Goal: Find contact information: Find contact information

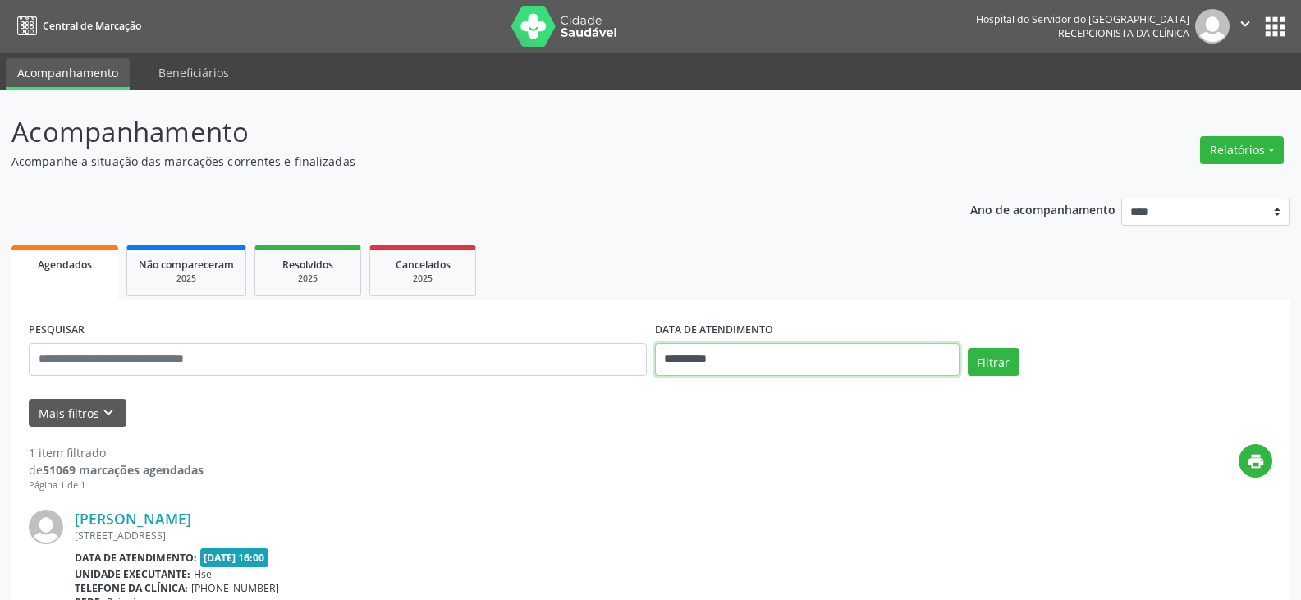
click at [722, 365] on input "**********" at bounding box center [807, 359] width 304 height 33
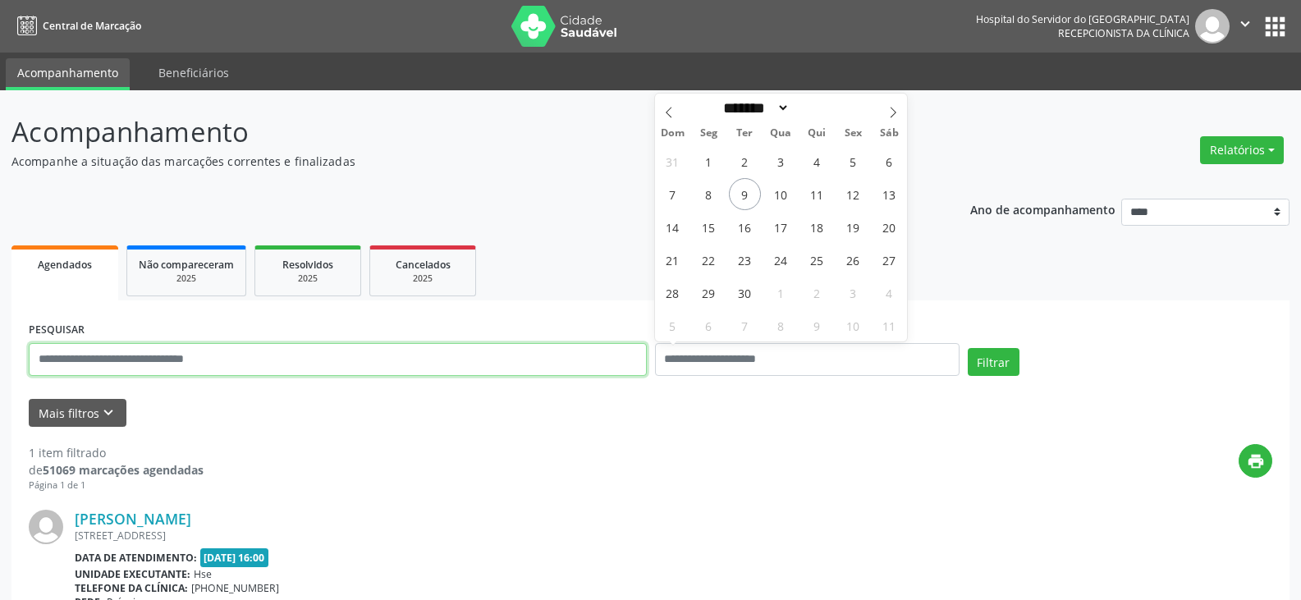
click at [605, 359] on input "text" at bounding box center [338, 359] width 618 height 33
type input "**********"
click at [967, 348] on button "Filtrar" at bounding box center [993, 362] width 52 height 28
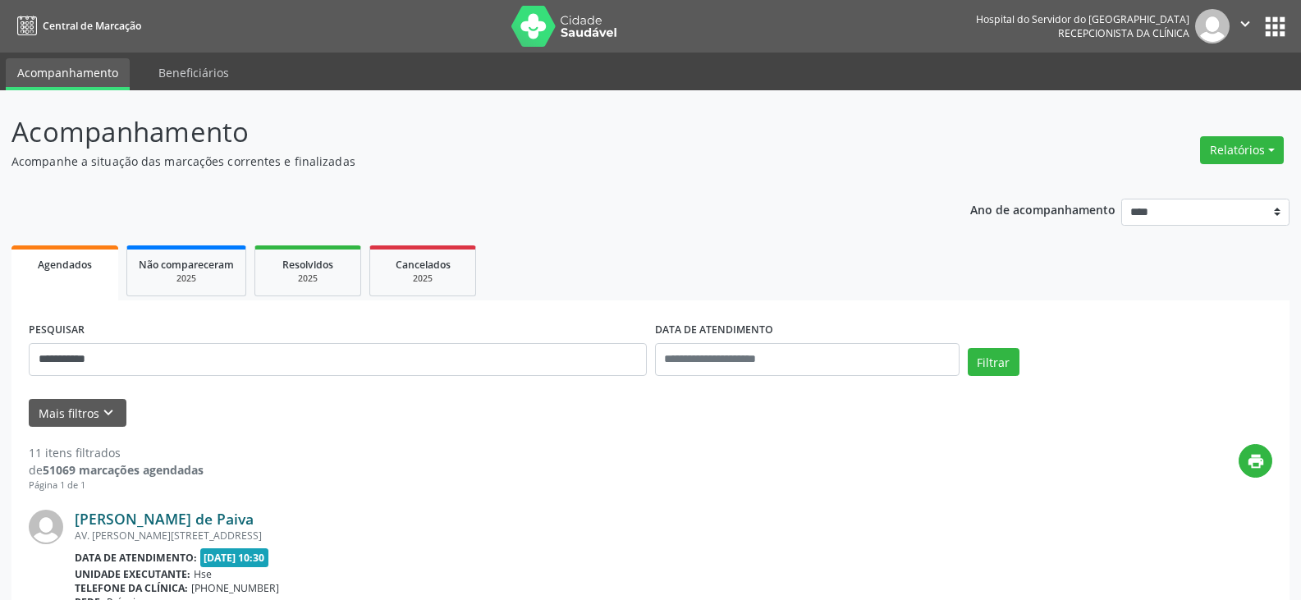
click at [245, 523] on link "[PERSON_NAME] de Paiva" at bounding box center [164, 519] width 179 height 18
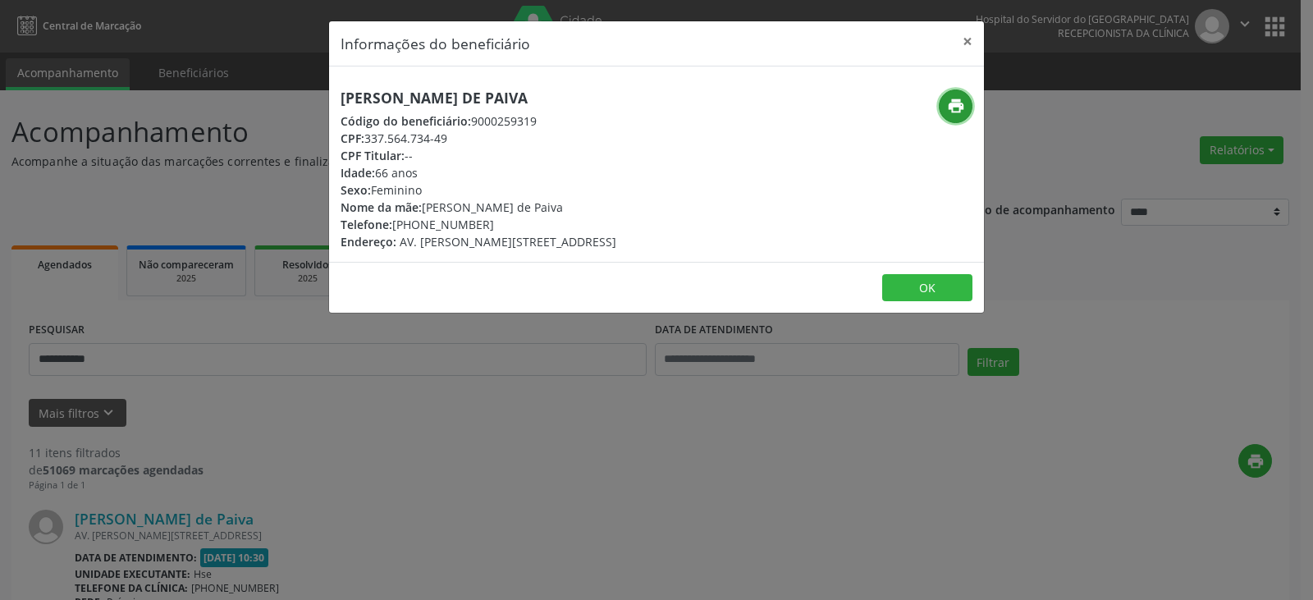
click at [949, 98] on icon "print" at bounding box center [956, 106] width 18 height 18
drag, startPoint x: 415, startPoint y: 226, endPoint x: 488, endPoint y: 222, distance: 73.1
click at [488, 222] on div "Telefone: [PHONE_NUMBER]" at bounding box center [479, 224] width 276 height 17
copy div "99547-9030"
click at [960, 40] on button "×" at bounding box center [967, 41] width 33 height 40
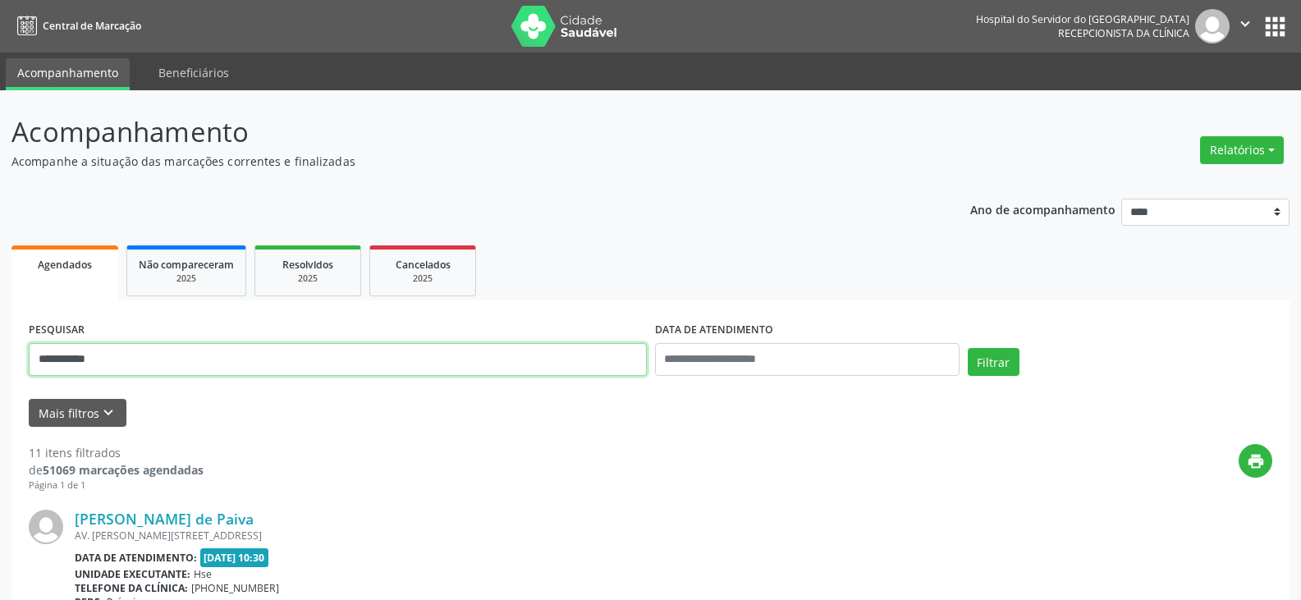
drag, startPoint x: 280, startPoint y: 355, endPoint x: 11, endPoint y: 333, distance: 269.2
type input "**********"
click at [967, 348] on button "Filtrar" at bounding box center [993, 362] width 52 height 28
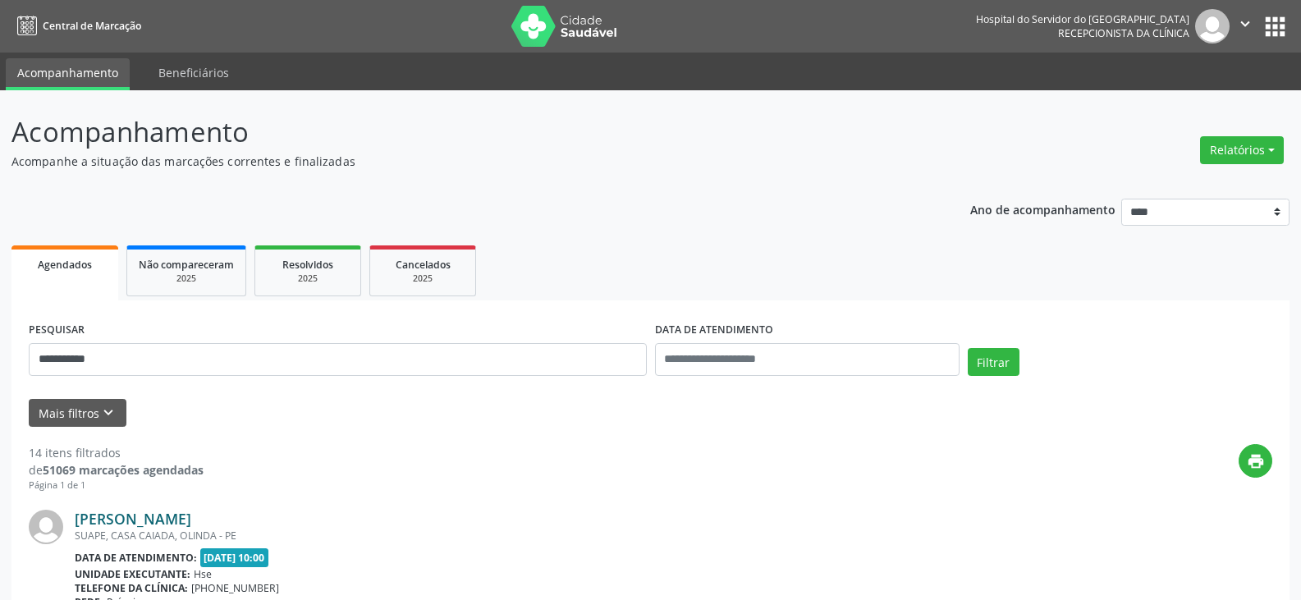
click at [113, 524] on link "[PERSON_NAME]" at bounding box center [133, 519] width 117 height 18
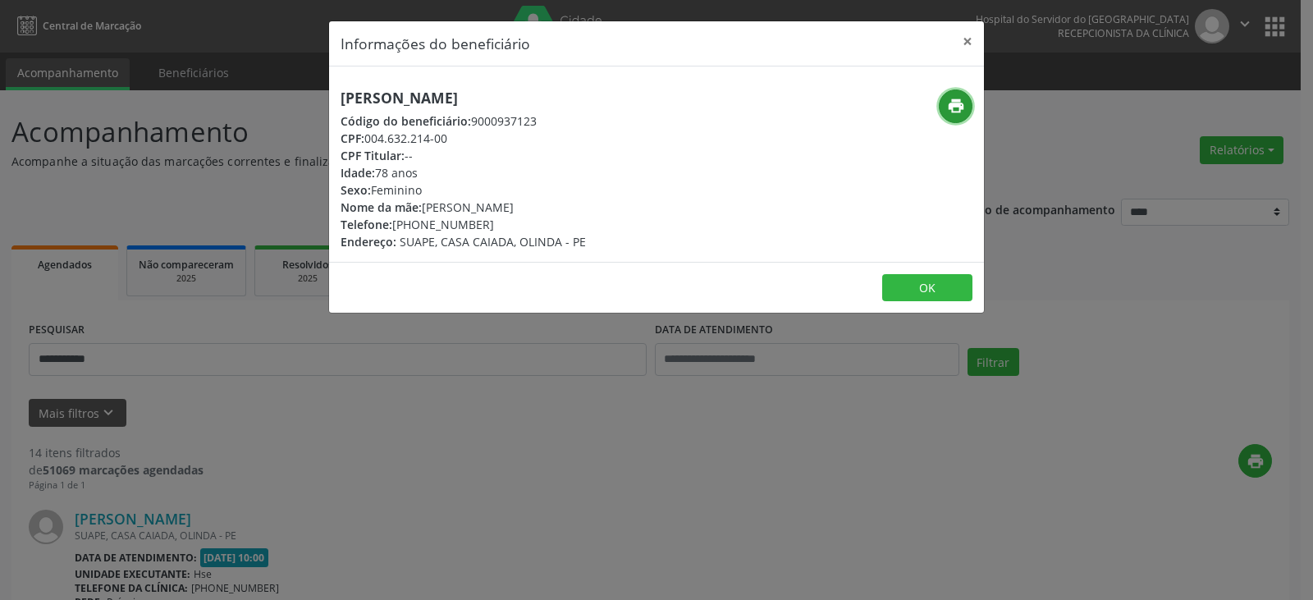
click at [958, 92] on button "print" at bounding box center [956, 106] width 34 height 34
drag, startPoint x: 418, startPoint y: 225, endPoint x: 491, endPoint y: 224, distance: 73.0
click at [491, 224] on div "Telefone: [PHONE_NUMBER]" at bounding box center [463, 224] width 245 height 17
copy div "98916-5442"
click at [958, 41] on button "×" at bounding box center [967, 41] width 33 height 40
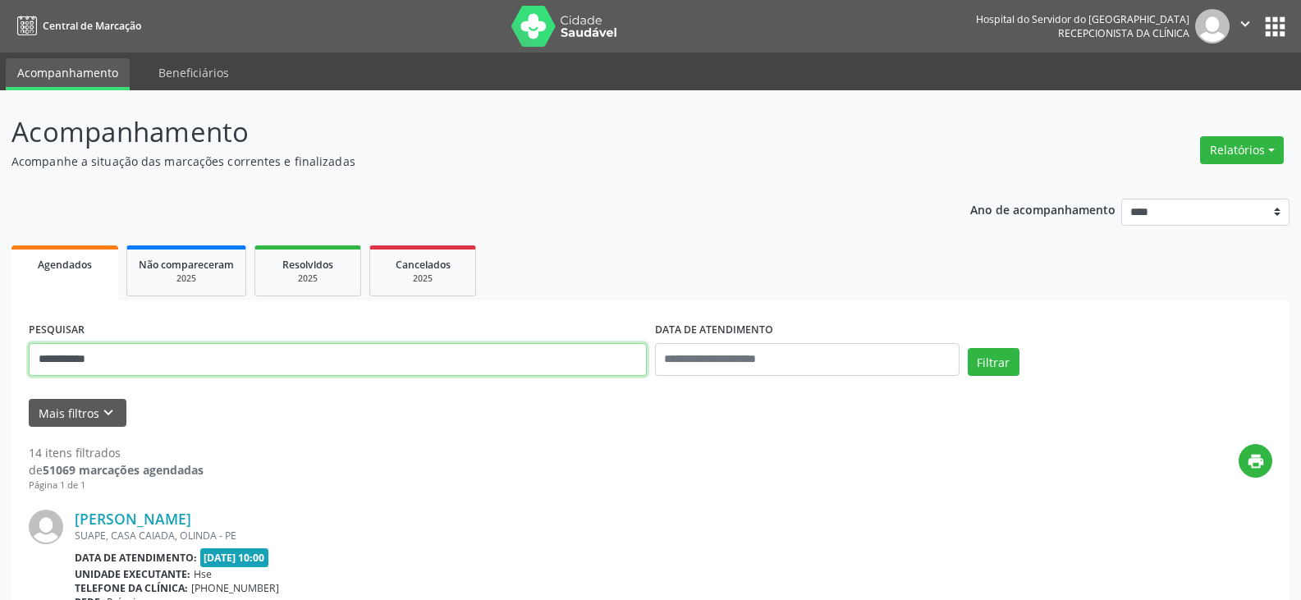
drag, startPoint x: 237, startPoint y: 362, endPoint x: 34, endPoint y: 366, distance: 203.5
click at [34, 366] on input "**********" at bounding box center [338, 359] width 618 height 33
type input "**********"
click at [967, 348] on button "Filtrar" at bounding box center [993, 362] width 52 height 28
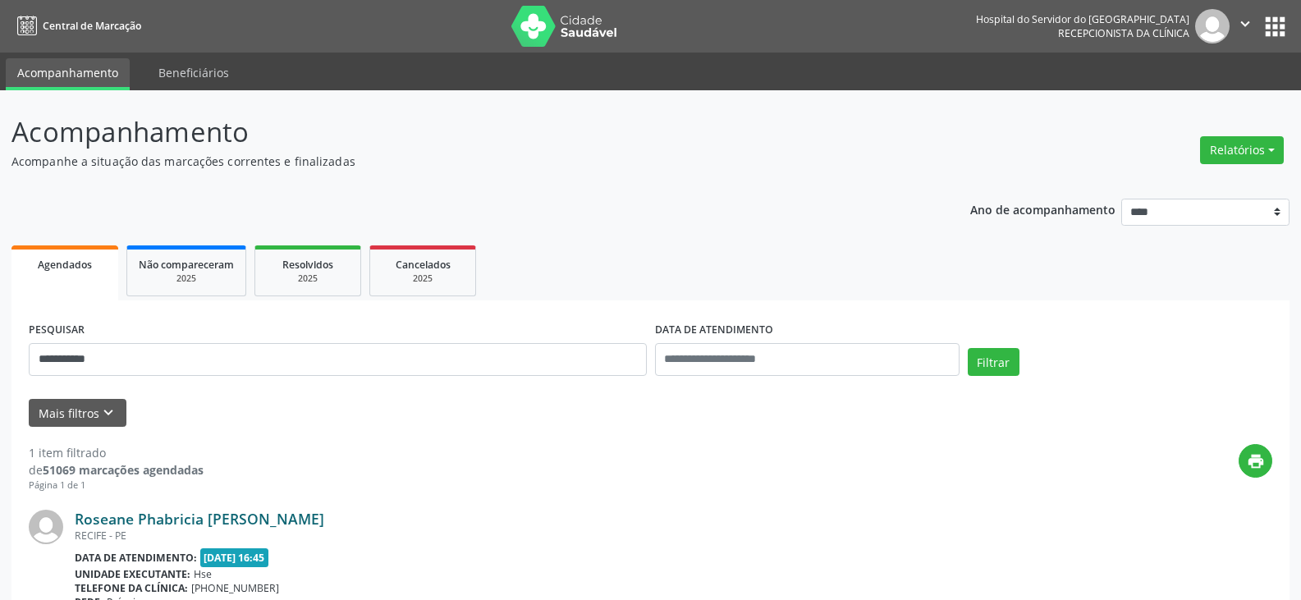
click at [194, 515] on link "Roseane Phabricia [PERSON_NAME]" at bounding box center [199, 519] width 249 height 18
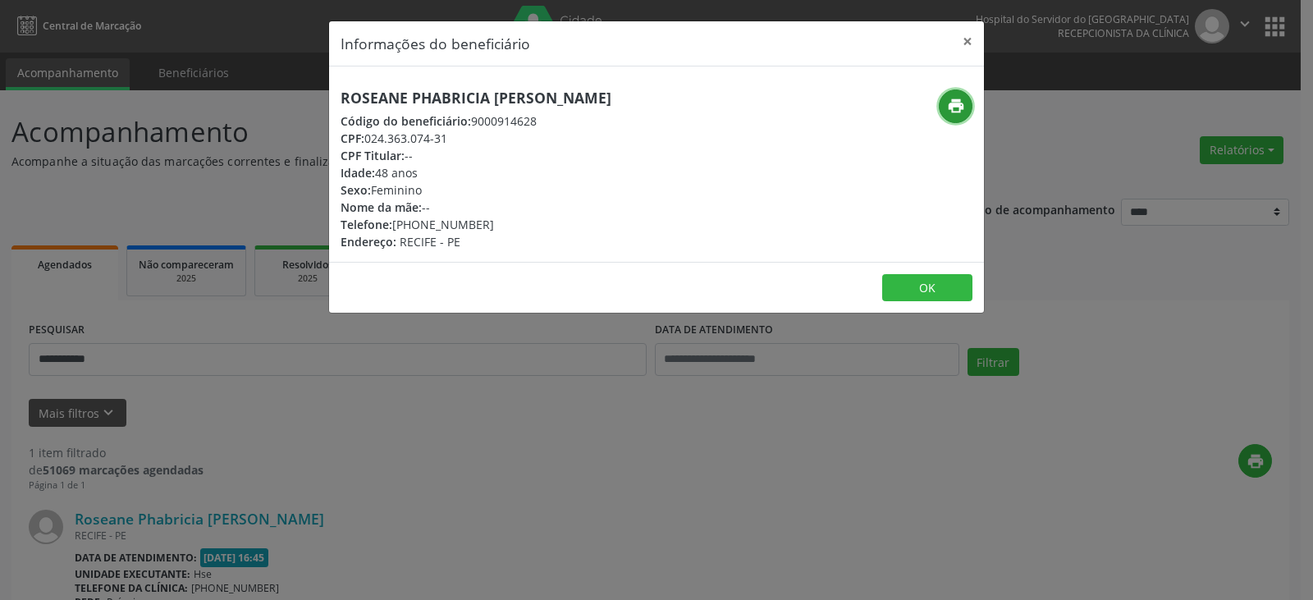
click at [953, 102] on icon "print" at bounding box center [956, 106] width 18 height 18
drag, startPoint x: 420, startPoint y: 222, endPoint x: 496, endPoint y: 221, distance: 76.3
click at [496, 221] on div "Telefone: [PHONE_NUMBER]" at bounding box center [476, 224] width 271 height 17
copy div "99854-4440"
click at [967, 39] on button "×" at bounding box center [967, 41] width 33 height 40
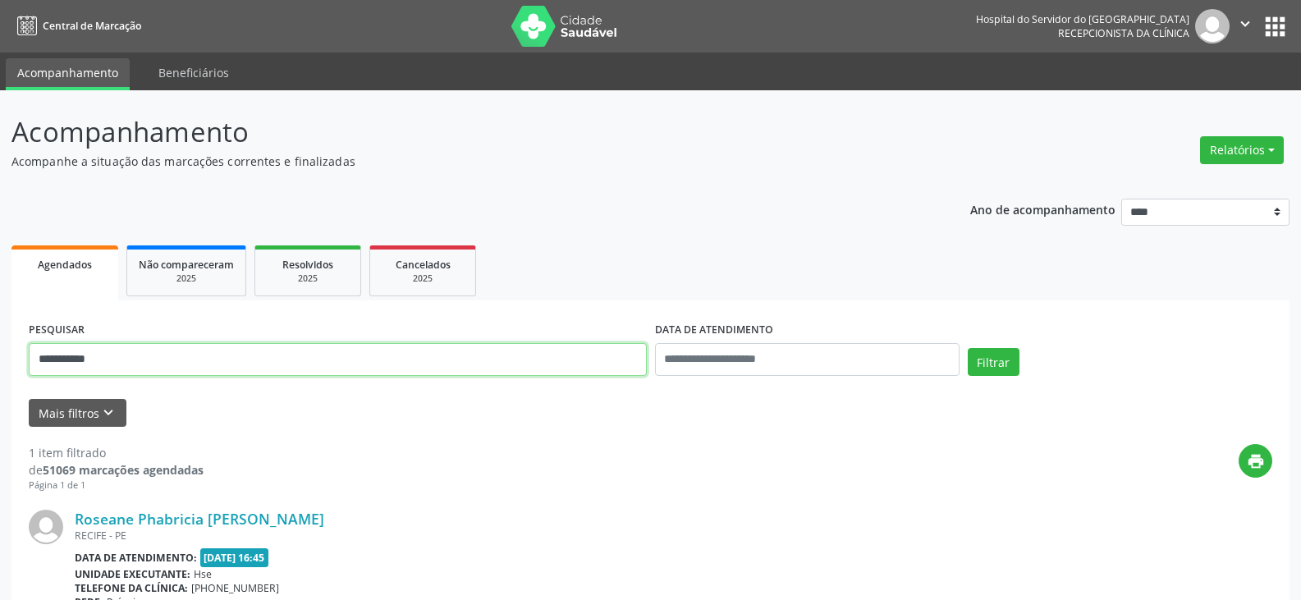
drag, startPoint x: 220, startPoint y: 354, endPoint x: 0, endPoint y: 365, distance: 220.2
click at [0, 365] on div "**********" at bounding box center [650, 430] width 1301 height 681
type input "**********"
click at [967, 348] on button "Filtrar" at bounding box center [993, 362] width 52 height 28
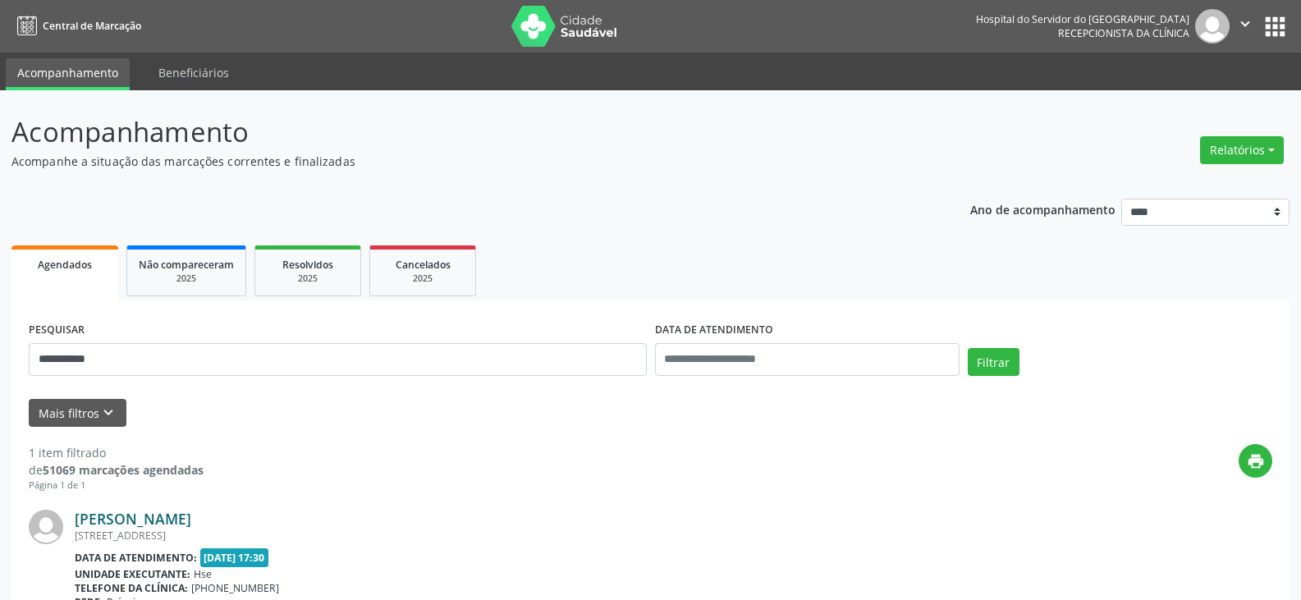
click at [191, 511] on link "[PERSON_NAME]" at bounding box center [133, 519] width 117 height 18
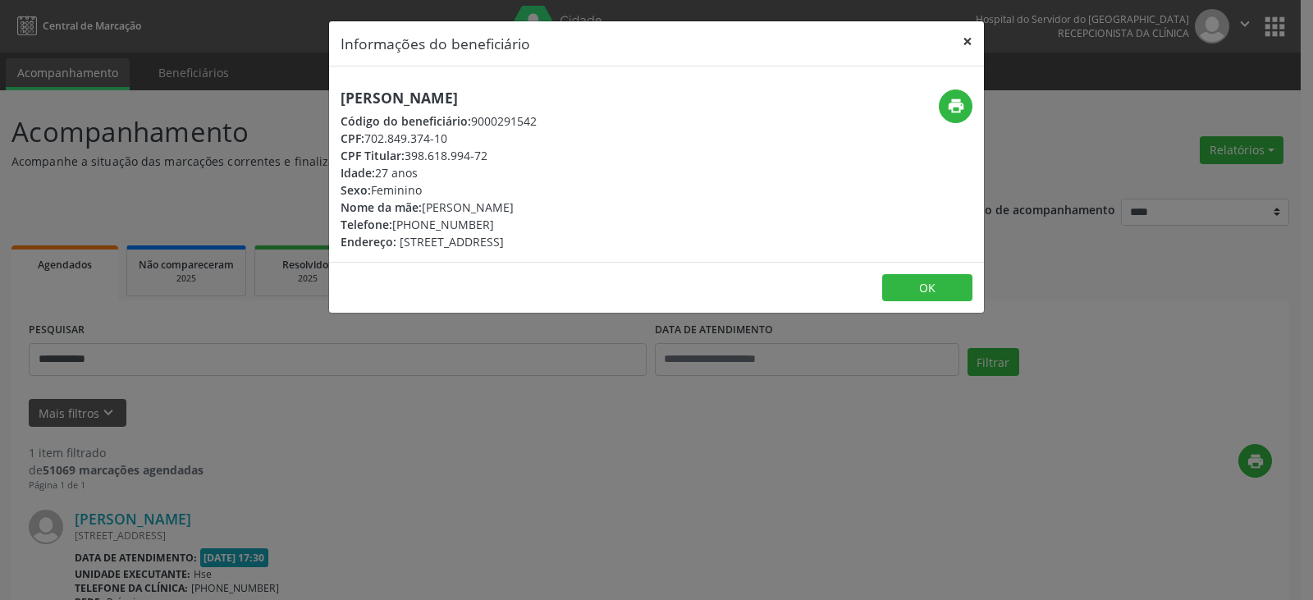
click at [963, 43] on button "×" at bounding box center [967, 41] width 33 height 40
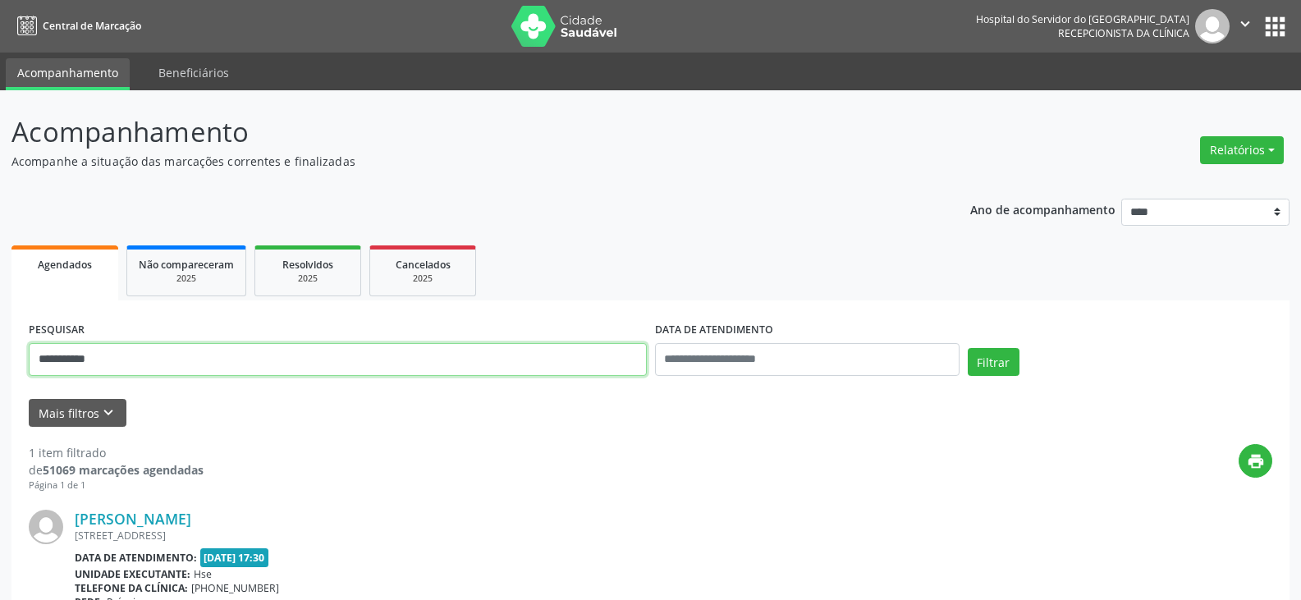
drag, startPoint x: 185, startPoint y: 363, endPoint x: 0, endPoint y: 360, distance: 185.5
click at [0, 360] on div "**********" at bounding box center [650, 430] width 1301 height 681
click at [967, 348] on button "Filtrar" at bounding box center [993, 362] width 52 height 28
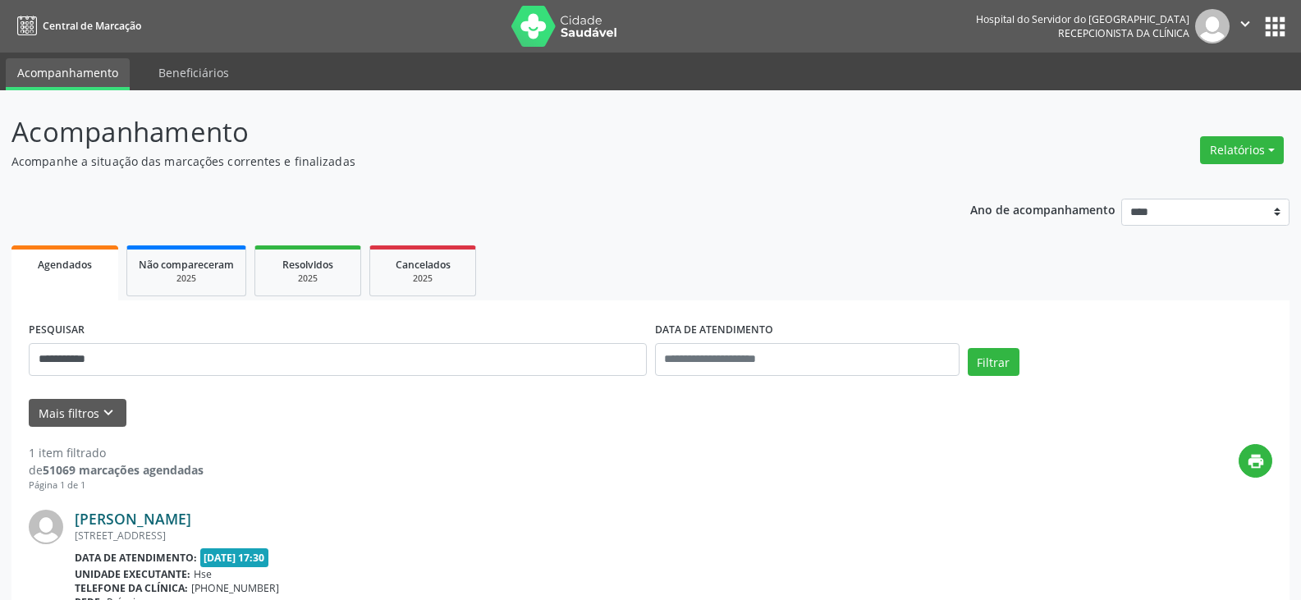
click at [185, 517] on link "[PERSON_NAME]" at bounding box center [133, 519] width 117 height 18
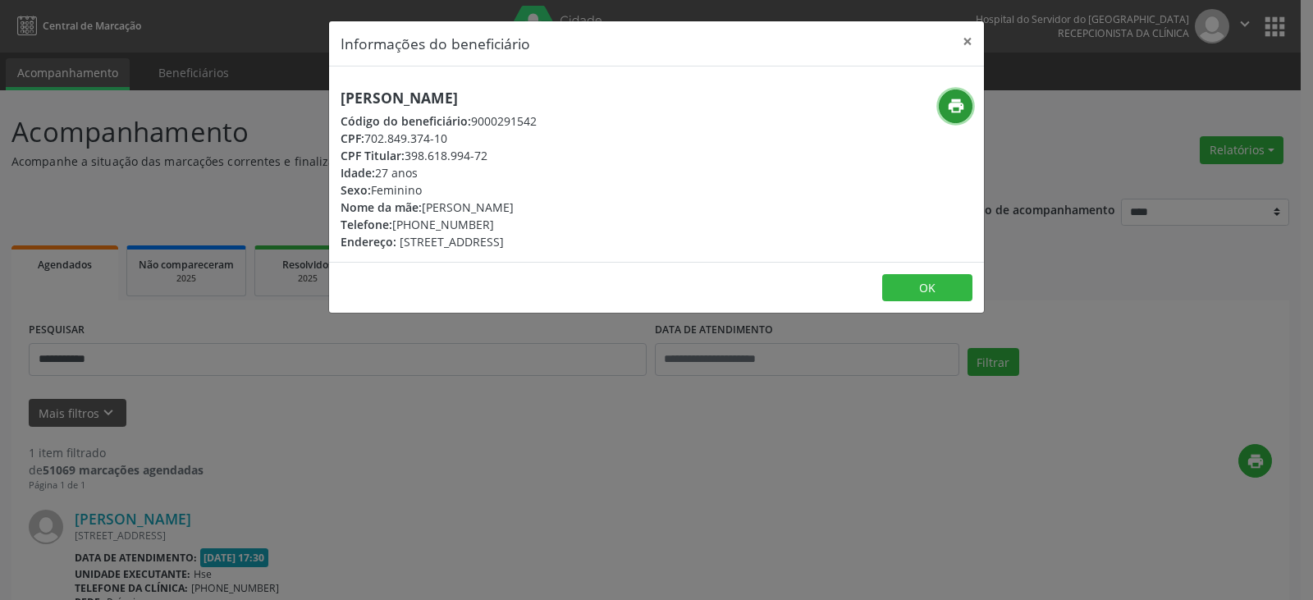
click at [949, 101] on icon "print" at bounding box center [956, 106] width 18 height 18
drag, startPoint x: 418, startPoint y: 227, endPoint x: 508, endPoint y: 226, distance: 90.3
click at [508, 226] on div "Telefone: [PHONE_NUMBER]" at bounding box center [439, 224] width 196 height 17
copy div "99433-2426"
drag, startPoint x: 407, startPoint y: 158, endPoint x: 501, endPoint y: 158, distance: 93.6
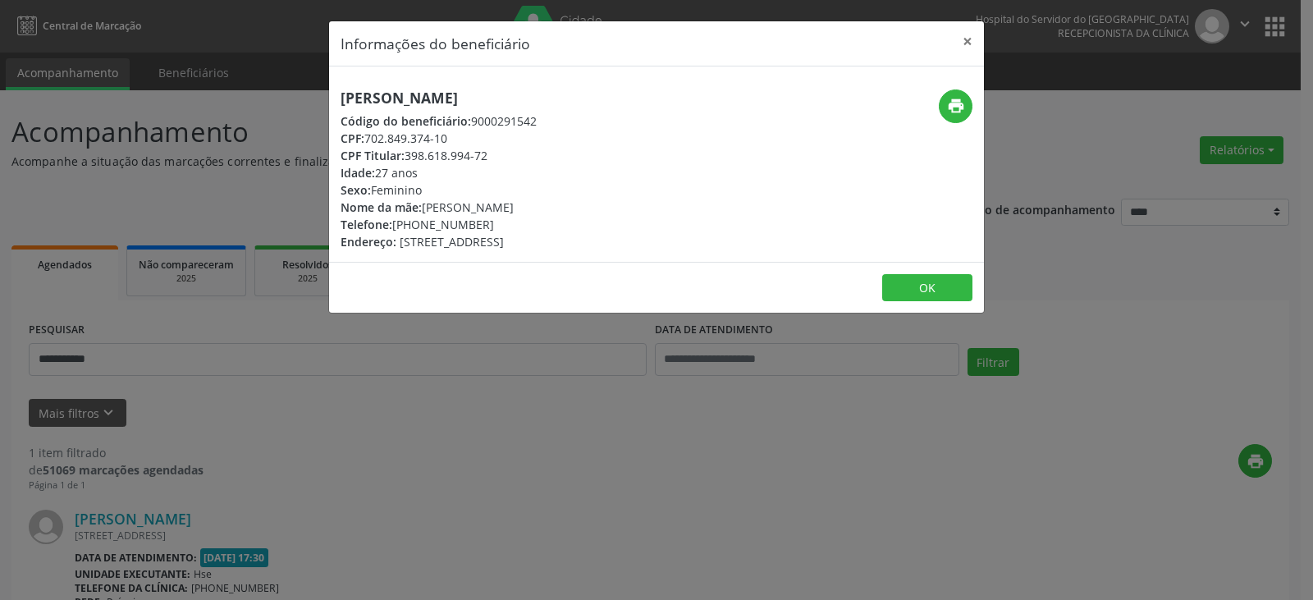
click at [501, 158] on div "CPF Titular: 398.618.994-72" at bounding box center [439, 155] width 196 height 17
copy div "398.618.994-72"
click at [969, 40] on button "×" at bounding box center [967, 41] width 33 height 40
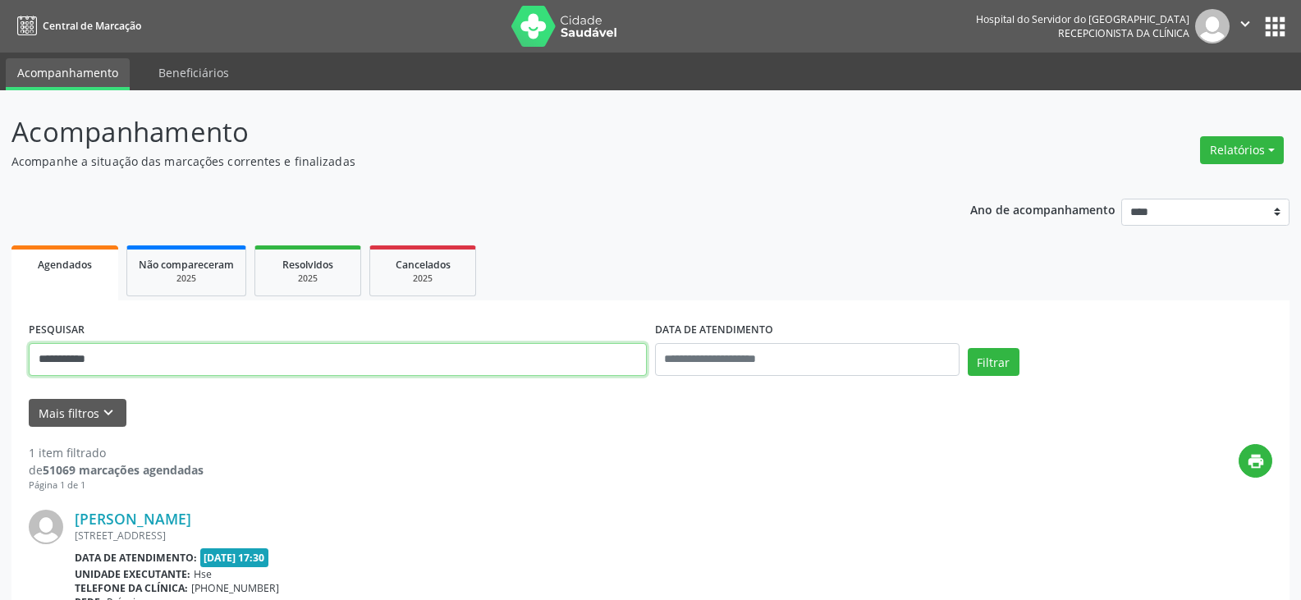
drag, startPoint x: 272, startPoint y: 360, endPoint x: 0, endPoint y: 360, distance: 271.6
click at [0, 360] on div "**********" at bounding box center [650, 430] width 1301 height 681
paste input "***"
type input "**********"
click at [967, 348] on button "Filtrar" at bounding box center [993, 362] width 52 height 28
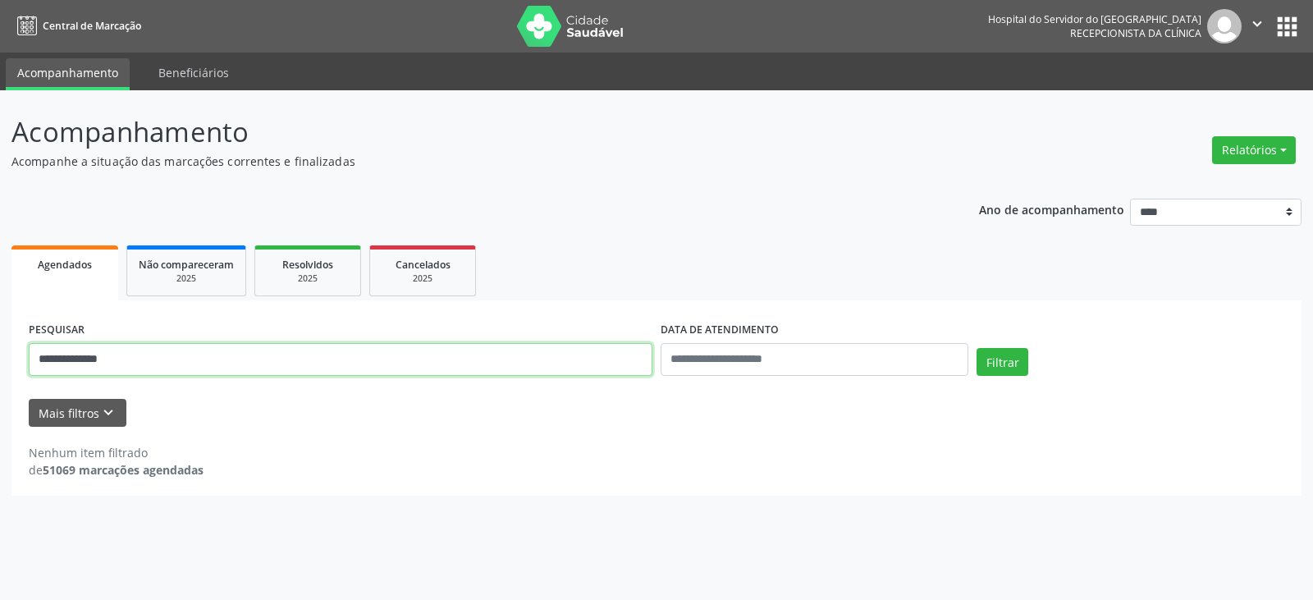
drag, startPoint x: 220, startPoint y: 345, endPoint x: 0, endPoint y: 351, distance: 220.0
click at [0, 351] on div "**********" at bounding box center [656, 345] width 1313 height 510
type input "**********"
click at [977, 348] on button "Filtrar" at bounding box center [1003, 362] width 52 height 28
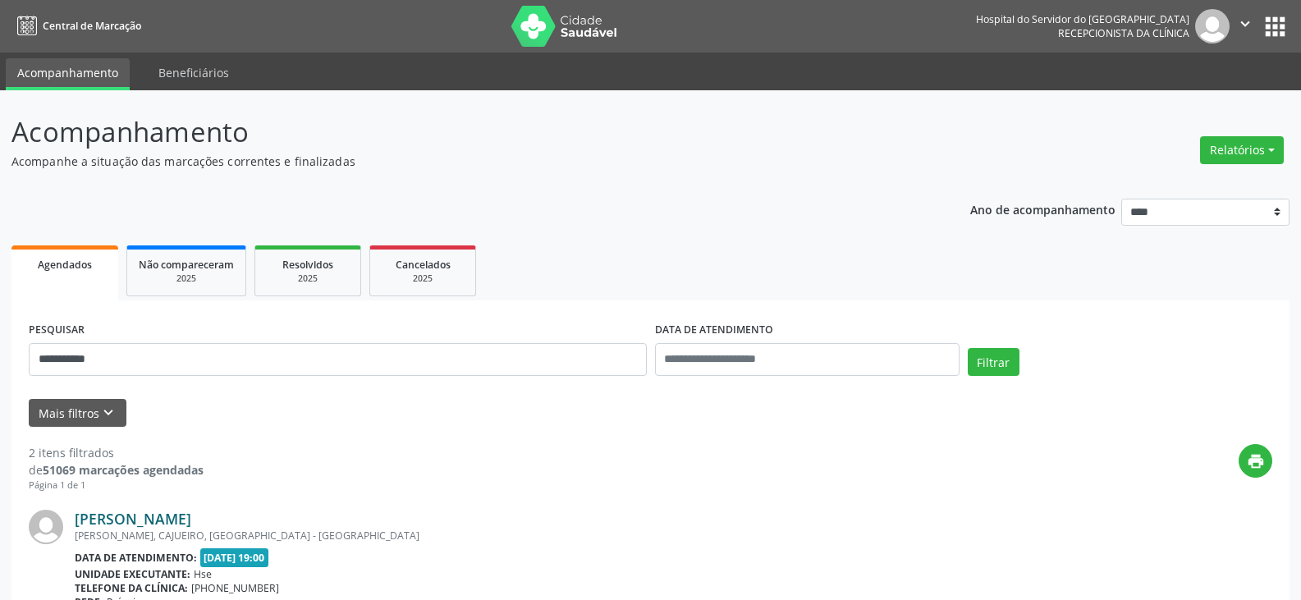
click at [164, 519] on link "[PERSON_NAME]" at bounding box center [133, 519] width 117 height 18
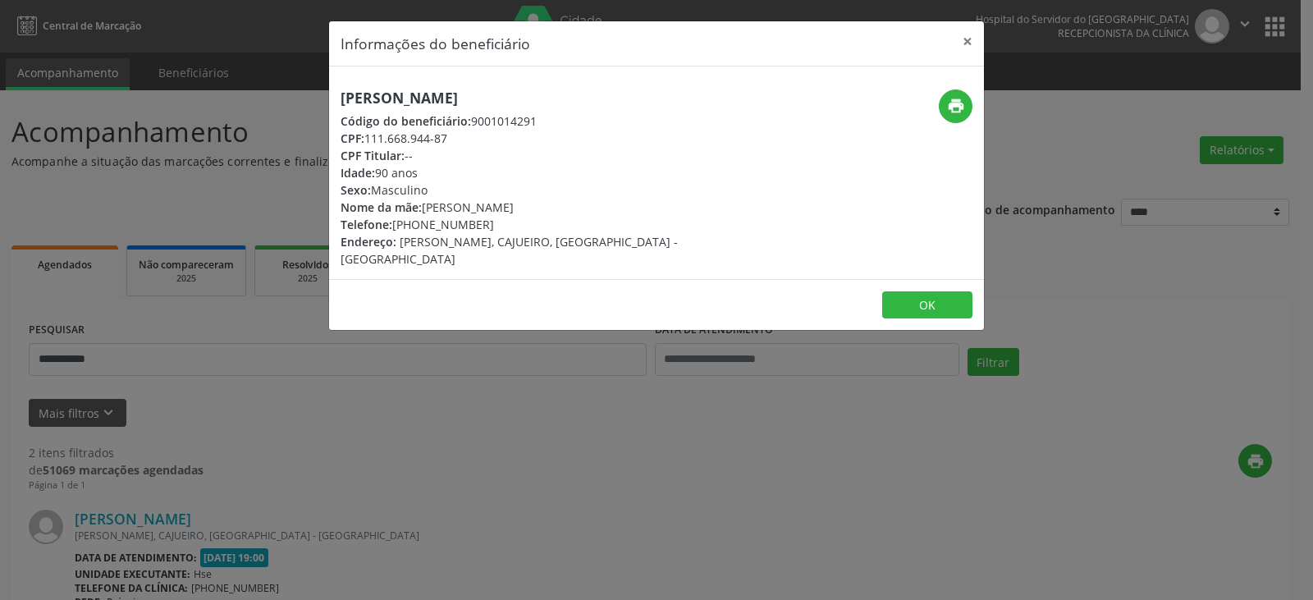
drag, startPoint x: 455, startPoint y: 99, endPoint x: 340, endPoint y: 93, distance: 115.9
click at [340, 93] on div "[PERSON_NAME] Código do beneficiário: 9001014291 CPF: 111.668.944-87 CPF Titula…" at bounding box center [547, 178] width 437 height 178
copy h5 "[PERSON_NAME]"
drag, startPoint x: 368, startPoint y: 140, endPoint x: 483, endPoint y: 141, distance: 114.1
click at [483, 141] on div "CPF: 111.668.944-87" at bounding box center [548, 138] width 414 height 17
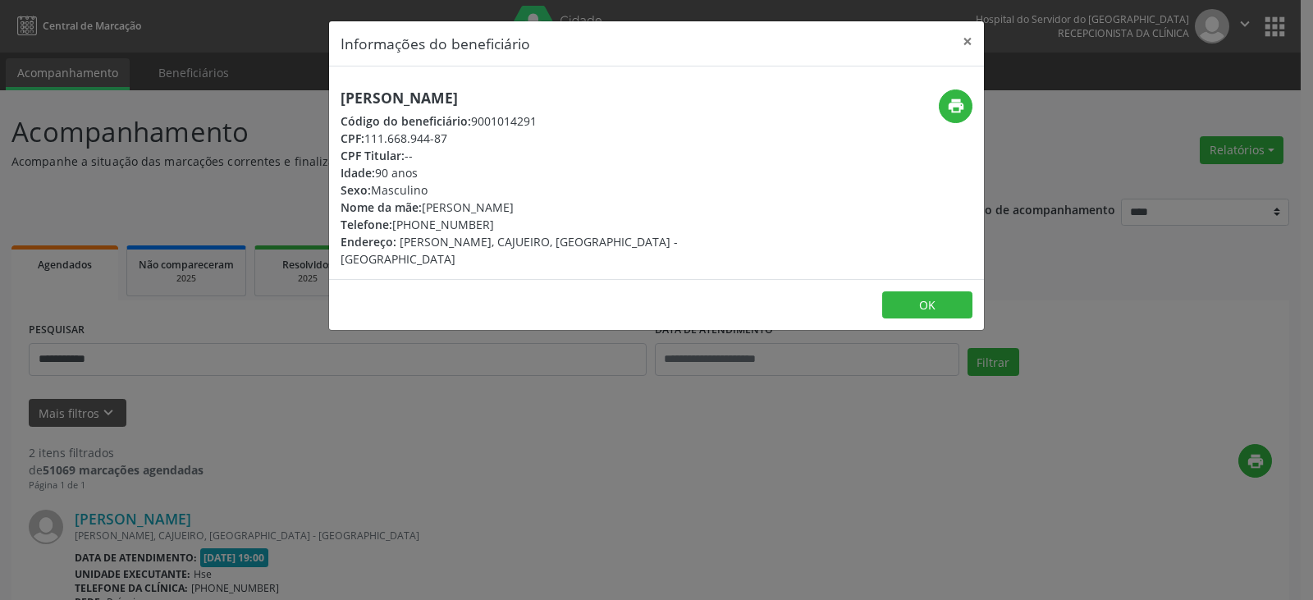
copy div "111.668.944-87"
drag, startPoint x: 418, startPoint y: 224, endPoint x: 496, endPoint y: 223, distance: 78.8
click at [496, 223] on div "Telefone: [PHONE_NUMBER]" at bounding box center [548, 224] width 414 height 17
copy div "97336-8865"
click at [960, 117] on button "print" at bounding box center [956, 106] width 34 height 34
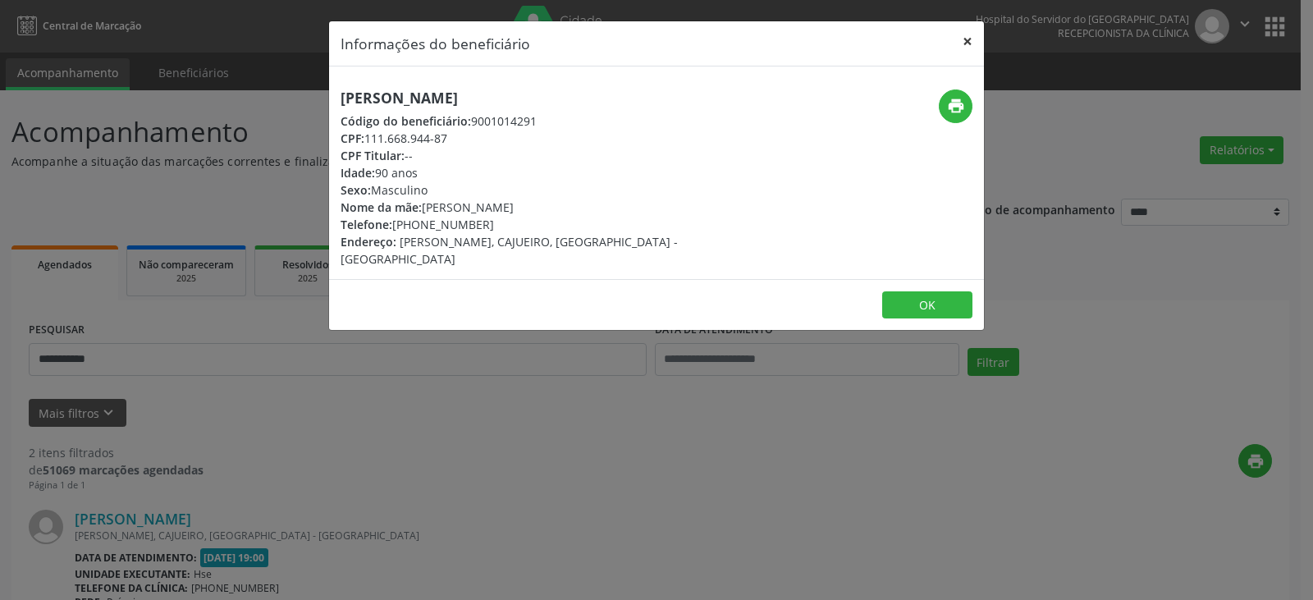
click at [969, 37] on button "×" at bounding box center [967, 41] width 33 height 40
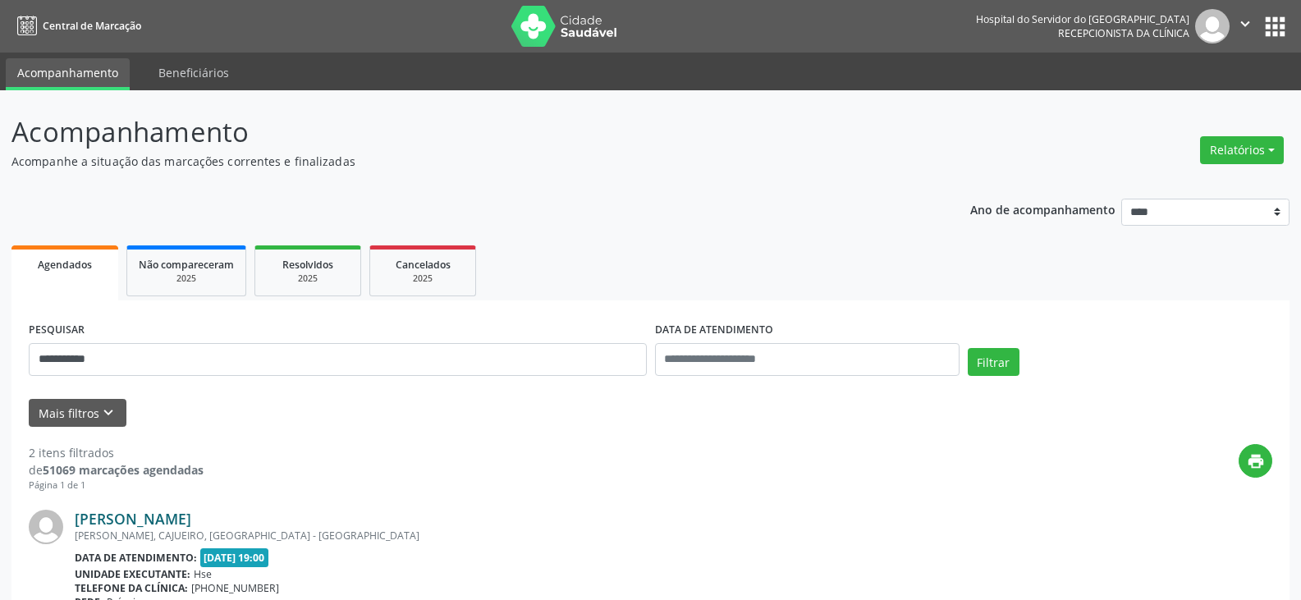
click at [167, 522] on link "[PERSON_NAME]" at bounding box center [133, 519] width 117 height 18
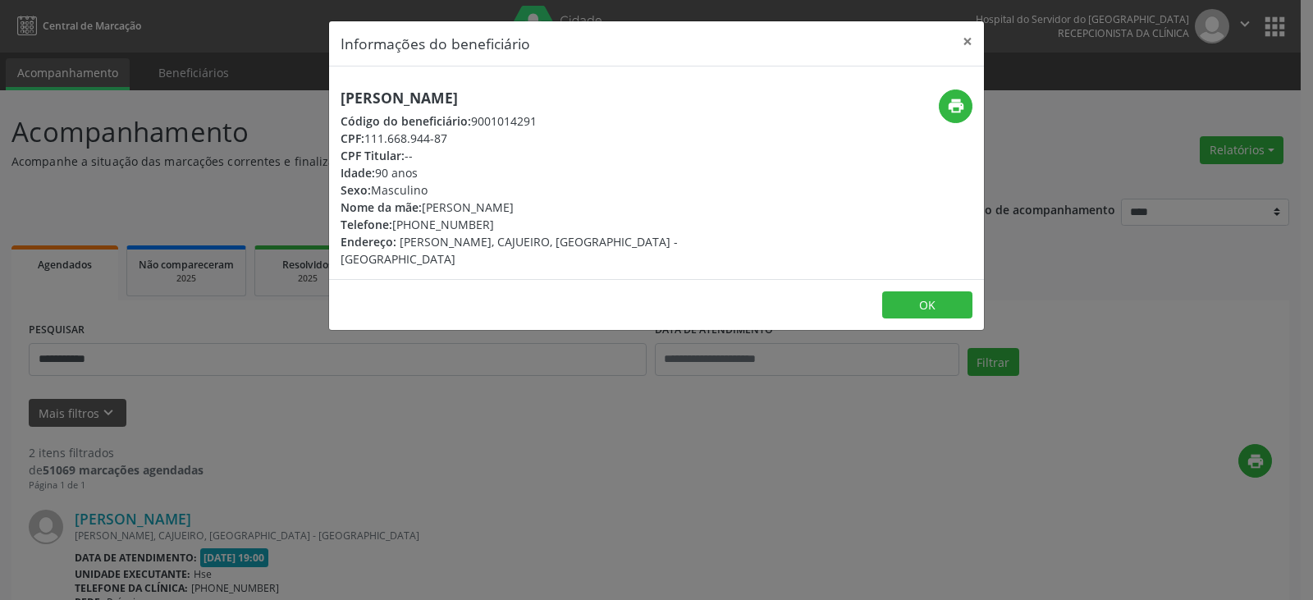
drag, startPoint x: 340, startPoint y: 100, endPoint x: 455, endPoint y: 99, distance: 114.9
click at [455, 99] on div "[PERSON_NAME] Código do beneficiário: 9001014291 CPF: 111.668.944-87 CPF Titula…" at bounding box center [547, 178] width 437 height 178
copy h5 "[PERSON_NAME]"
click at [957, 115] on button "print" at bounding box center [956, 106] width 34 height 34
click at [959, 45] on button "×" at bounding box center [967, 41] width 33 height 40
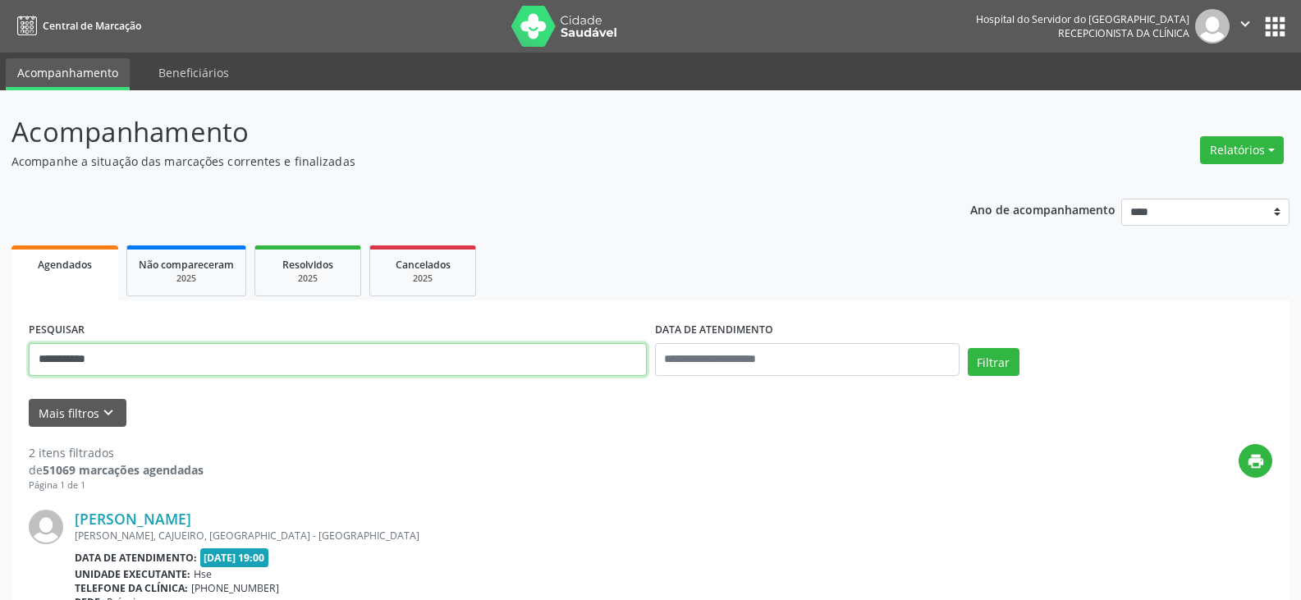
drag, startPoint x: 313, startPoint y: 365, endPoint x: 0, endPoint y: 369, distance: 313.5
click at [0, 369] on div "**********" at bounding box center [650, 548] width 1301 height 917
type input "**********"
click at [967, 348] on button "Filtrar" at bounding box center [993, 362] width 52 height 28
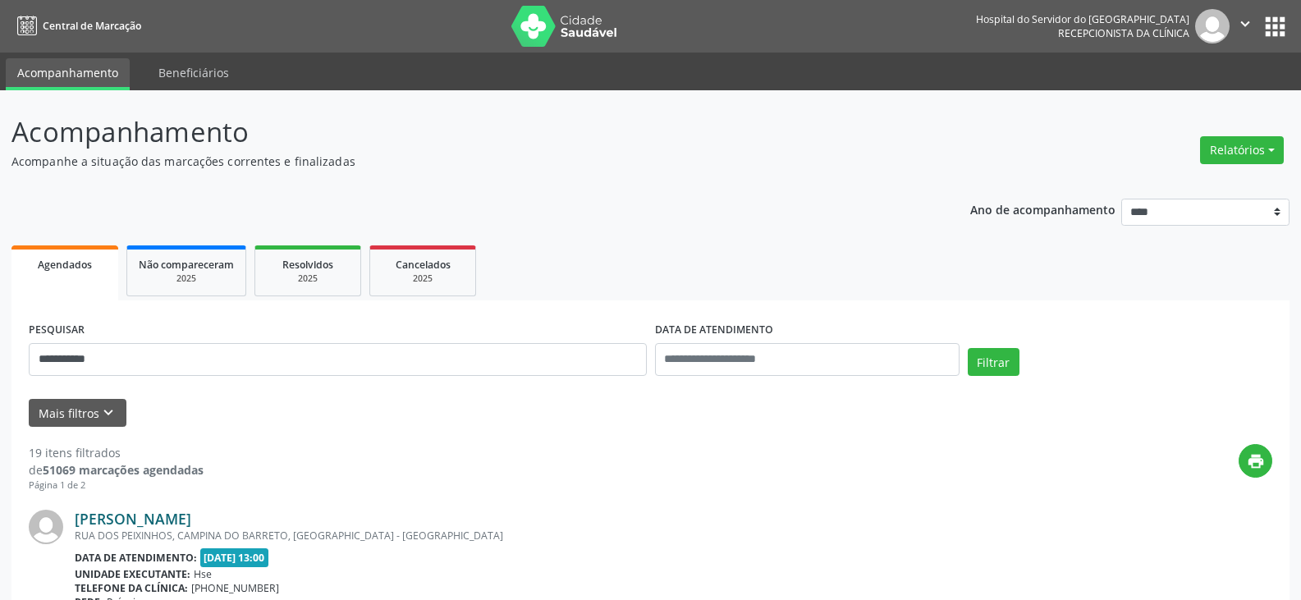
click at [158, 522] on link "[PERSON_NAME]" at bounding box center [133, 519] width 117 height 18
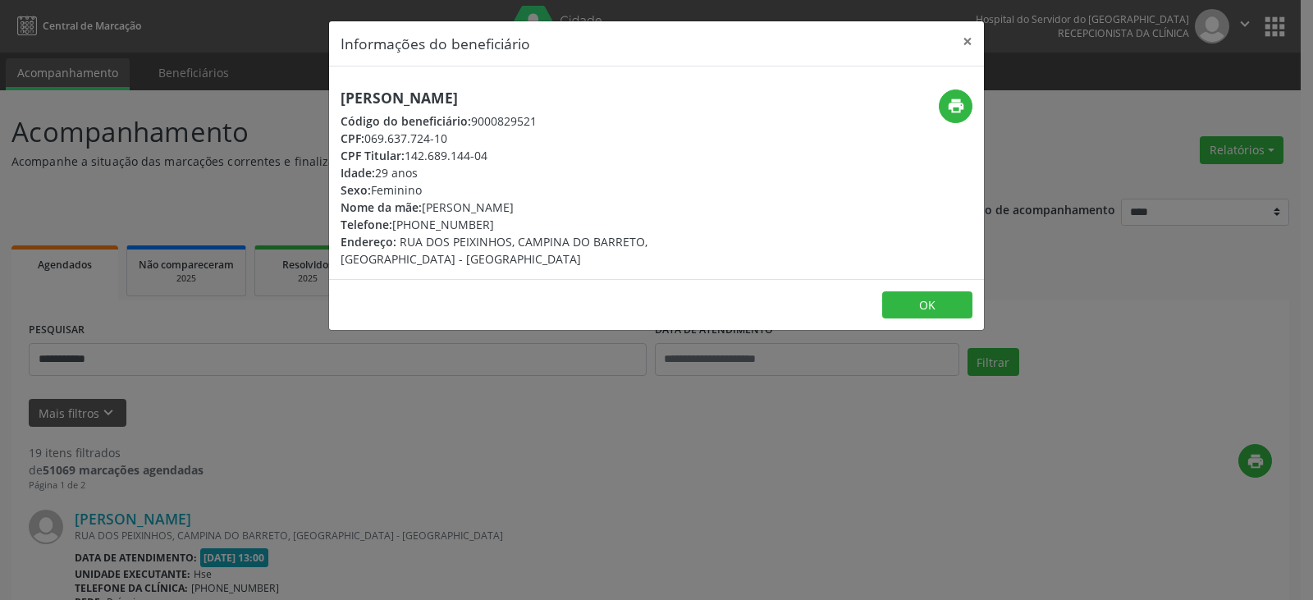
drag, startPoint x: 583, startPoint y: 99, endPoint x: 332, endPoint y: 91, distance: 251.2
click at [332, 91] on div "[PERSON_NAME] Código do beneficiário: 9000829521 CPF: 069.637.724-10 CPF Titula…" at bounding box center [547, 178] width 437 height 178
copy h5 "[PERSON_NAME]"
click at [958, 109] on icon "print" at bounding box center [956, 106] width 18 height 18
click at [972, 41] on button "×" at bounding box center [967, 41] width 33 height 40
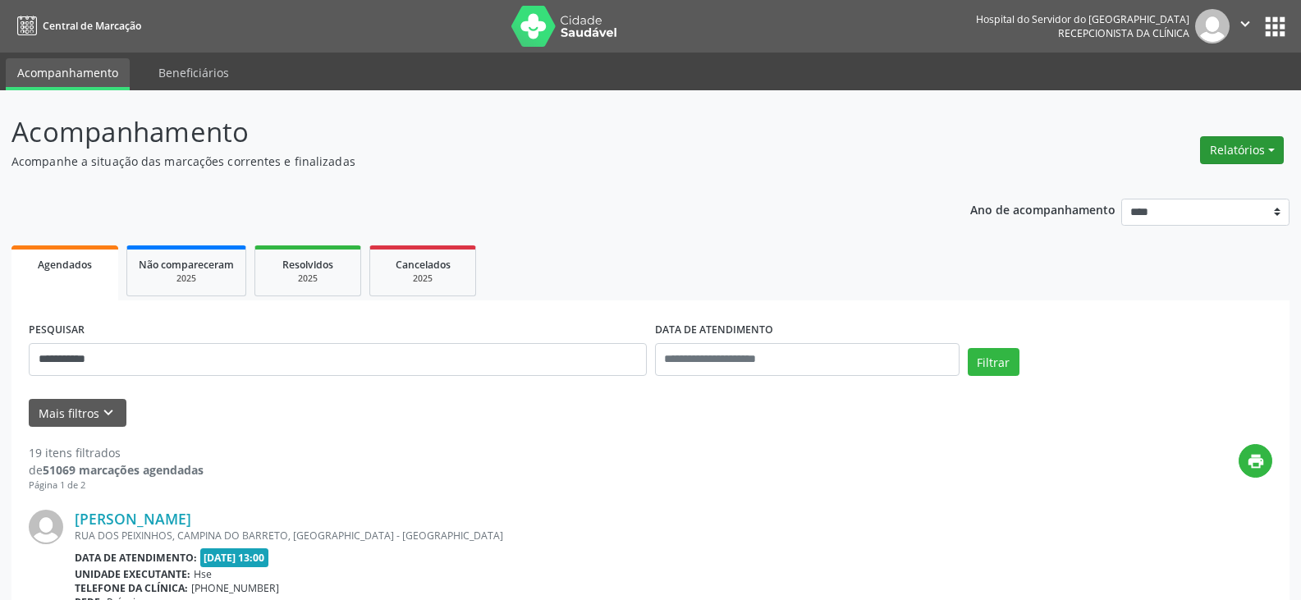
click at [1251, 141] on button "Relatórios" at bounding box center [1242, 150] width 84 height 28
click at [1233, 169] on ul "Agendamentos Procedimentos realizados" at bounding box center [1196, 196] width 178 height 59
click at [1223, 180] on link "Agendamentos" at bounding box center [1196, 185] width 176 height 23
select select "*"
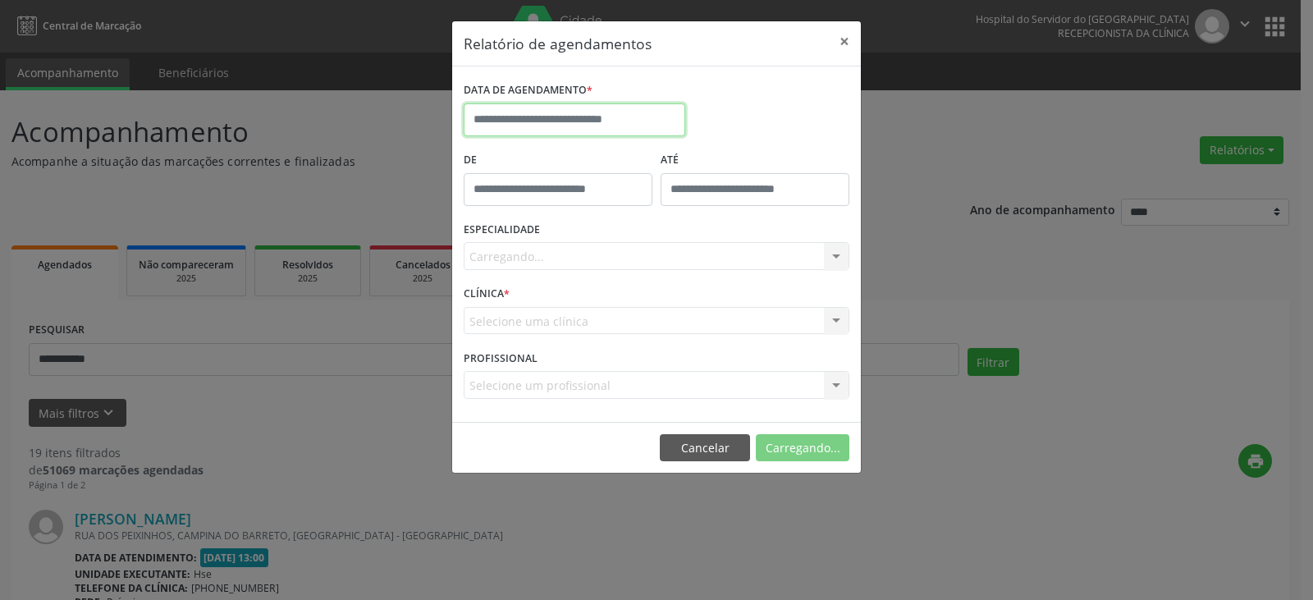
click at [643, 126] on input "text" at bounding box center [575, 119] width 222 height 33
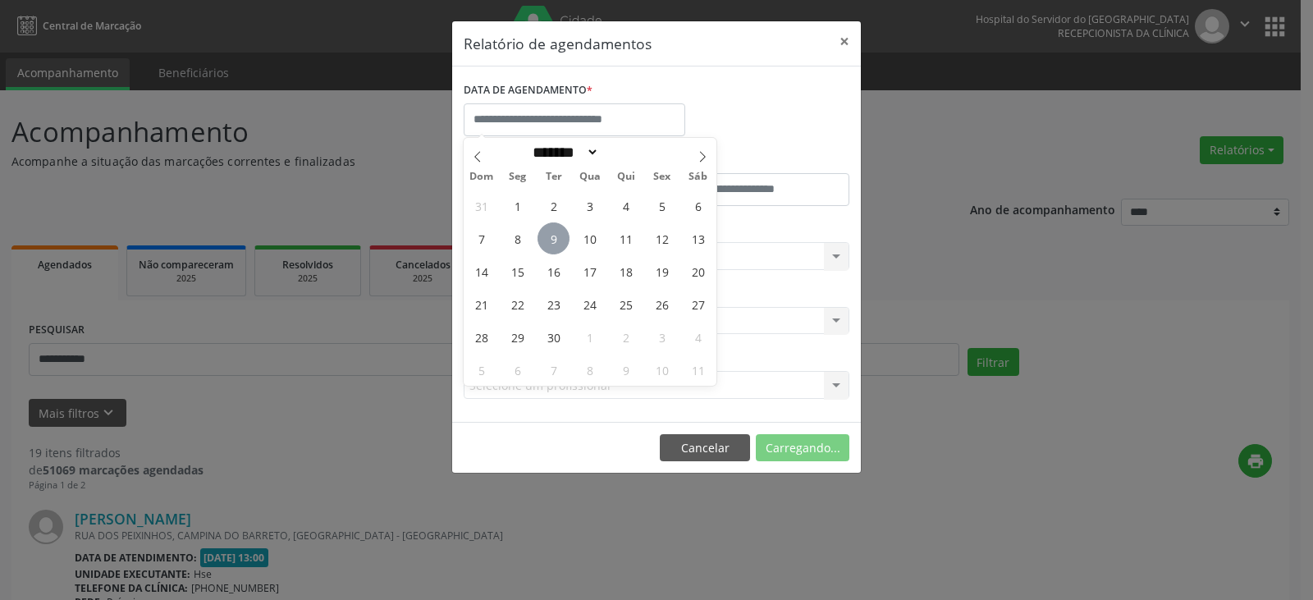
click at [558, 245] on span "9" at bounding box center [553, 238] width 32 height 32
type input "**********"
click at [558, 245] on span "9" at bounding box center [553, 238] width 32 height 32
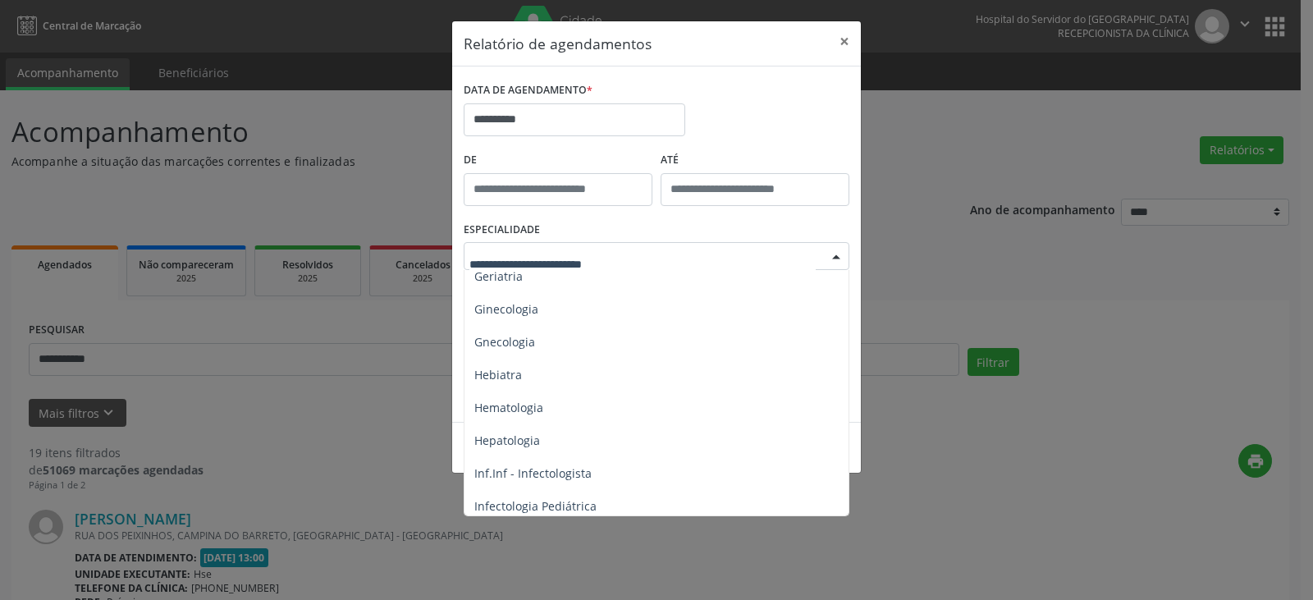
scroll to position [903, 0]
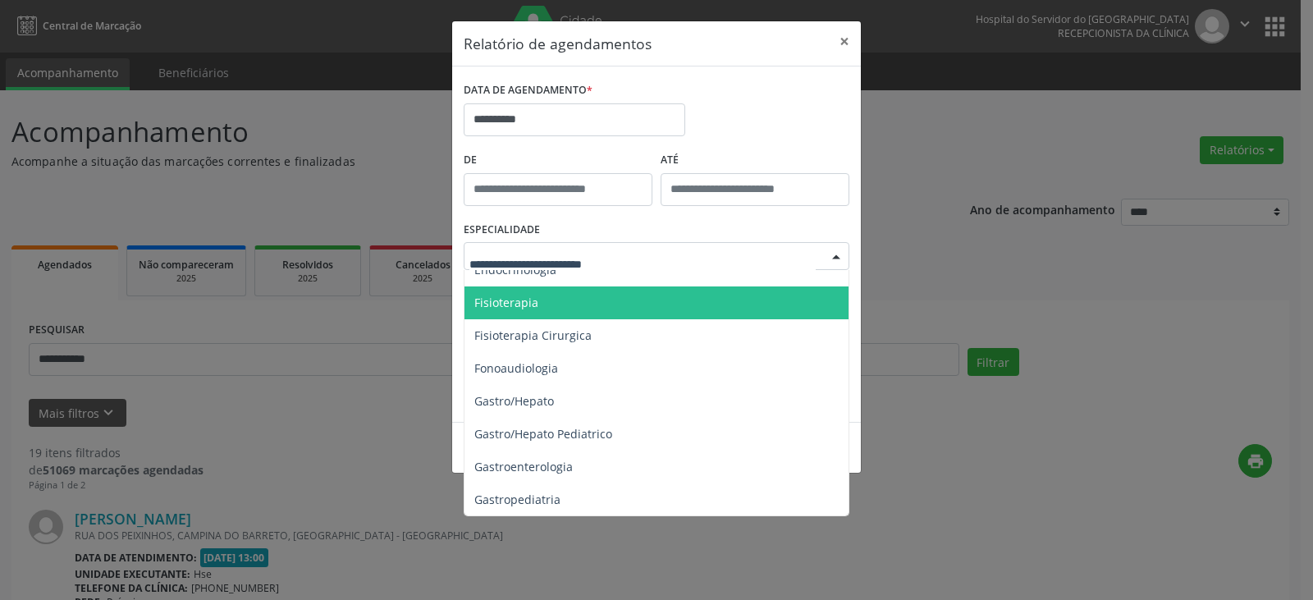
click at [582, 299] on span "Fisioterapia" at bounding box center [657, 302] width 387 height 33
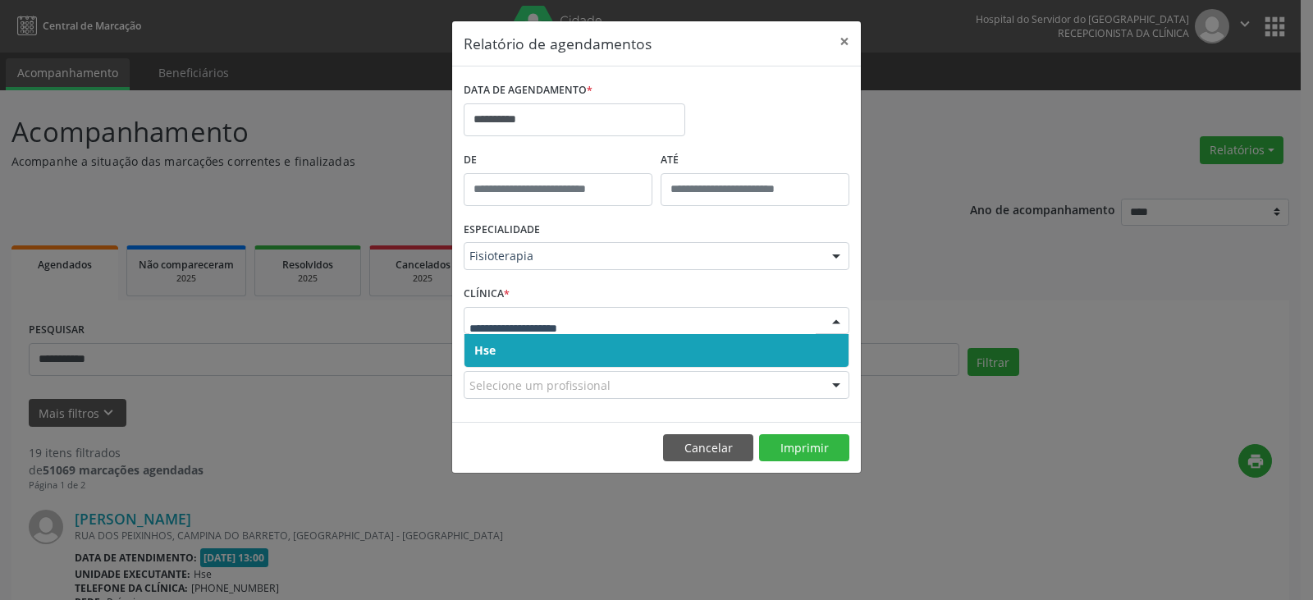
click at [812, 311] on div at bounding box center [657, 321] width 386 height 28
click at [803, 354] on span "Hse" at bounding box center [656, 350] width 384 height 33
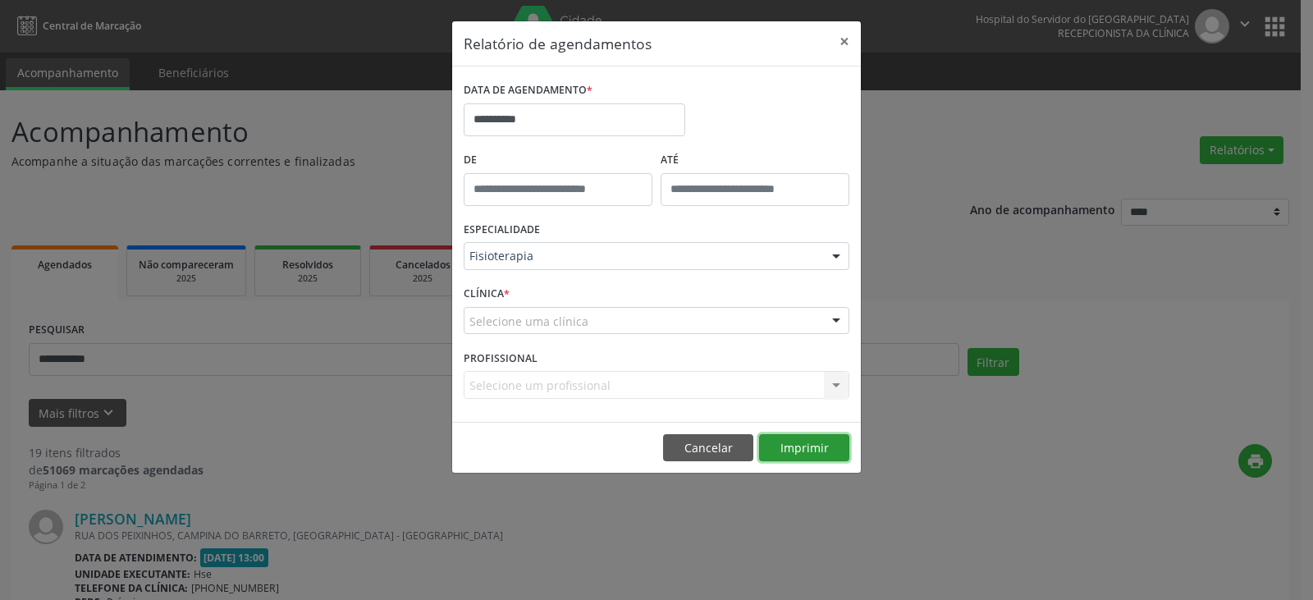
click at [802, 454] on button "Imprimir" at bounding box center [804, 448] width 90 height 28
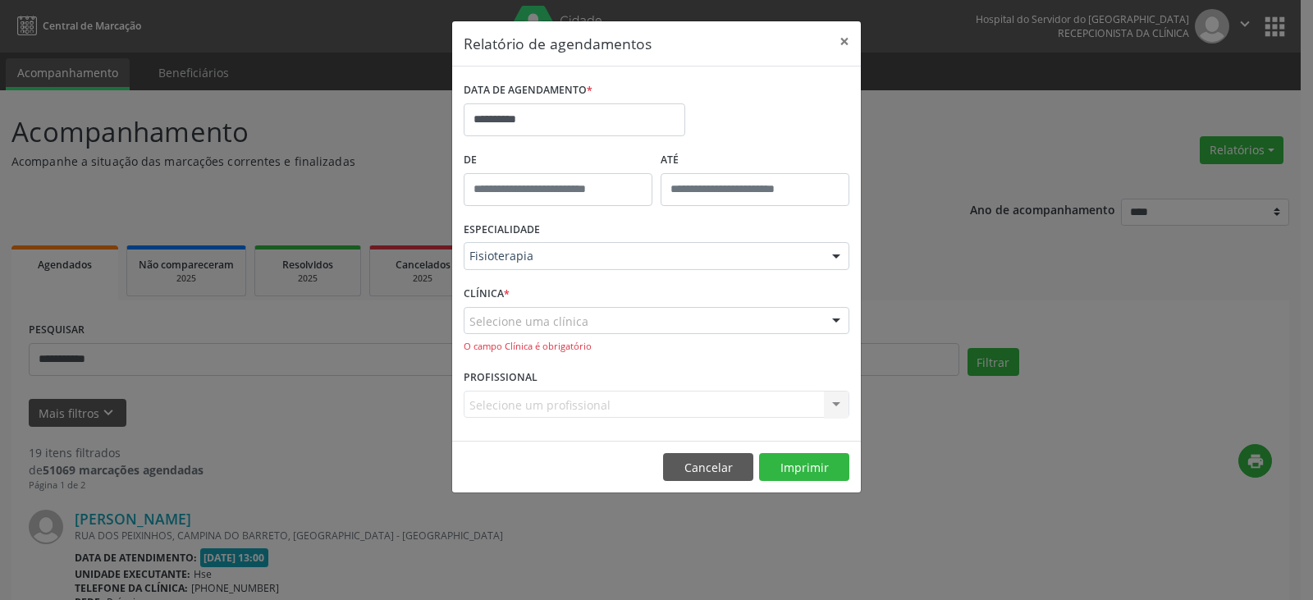
click at [814, 332] on div "Selecione uma clínica" at bounding box center [657, 321] width 386 height 28
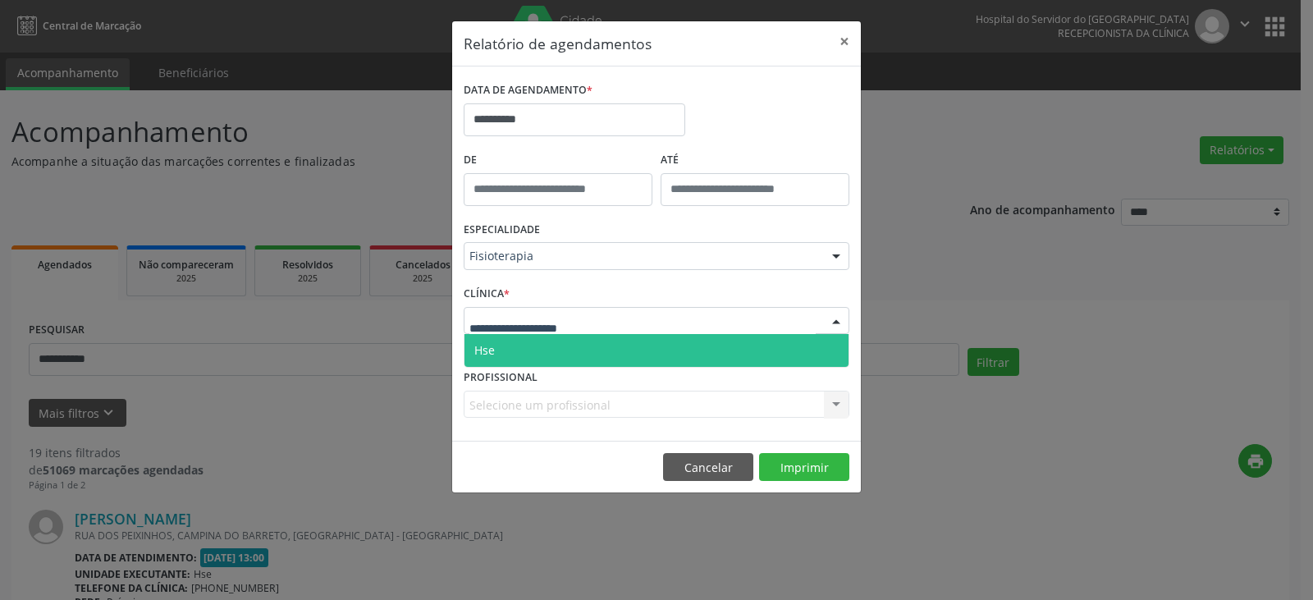
click at [801, 359] on span "Hse" at bounding box center [656, 350] width 384 height 33
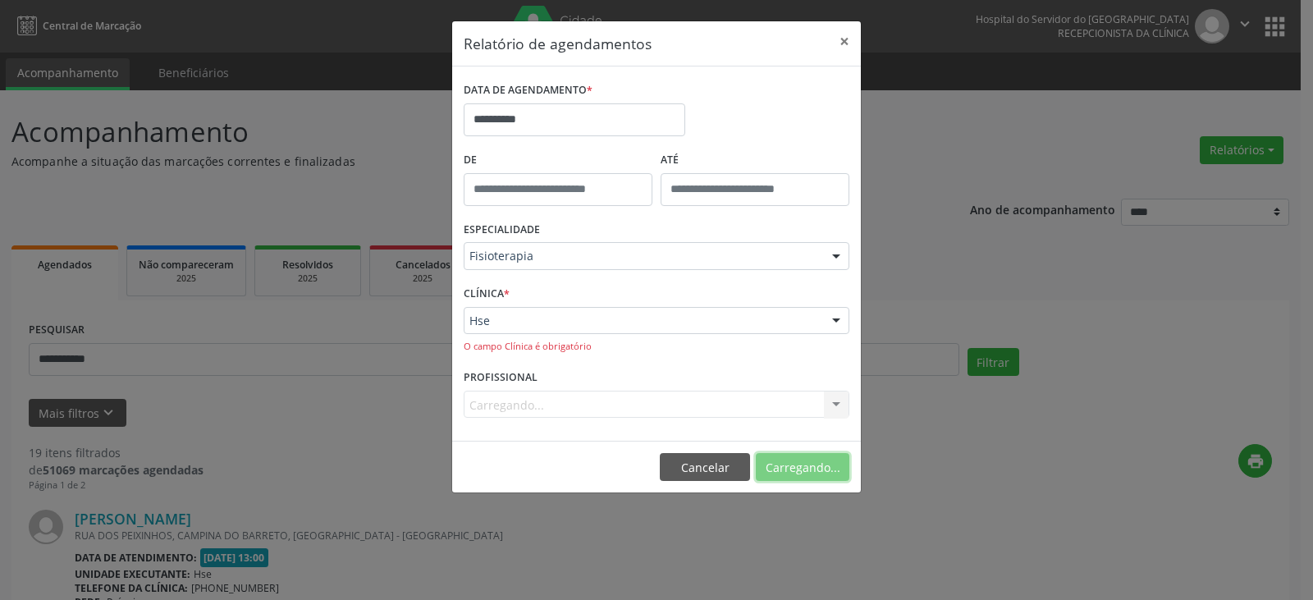
click at [807, 470] on button "Carregando..." at bounding box center [803, 467] width 94 height 28
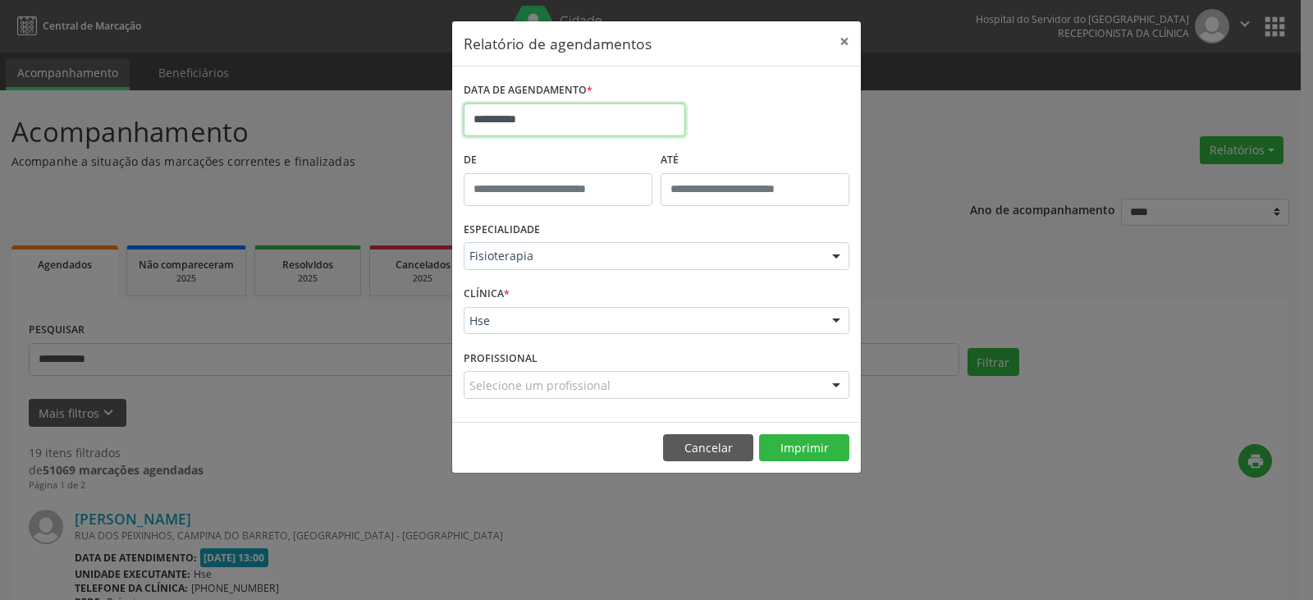
click at [595, 125] on input "**********" at bounding box center [575, 119] width 222 height 33
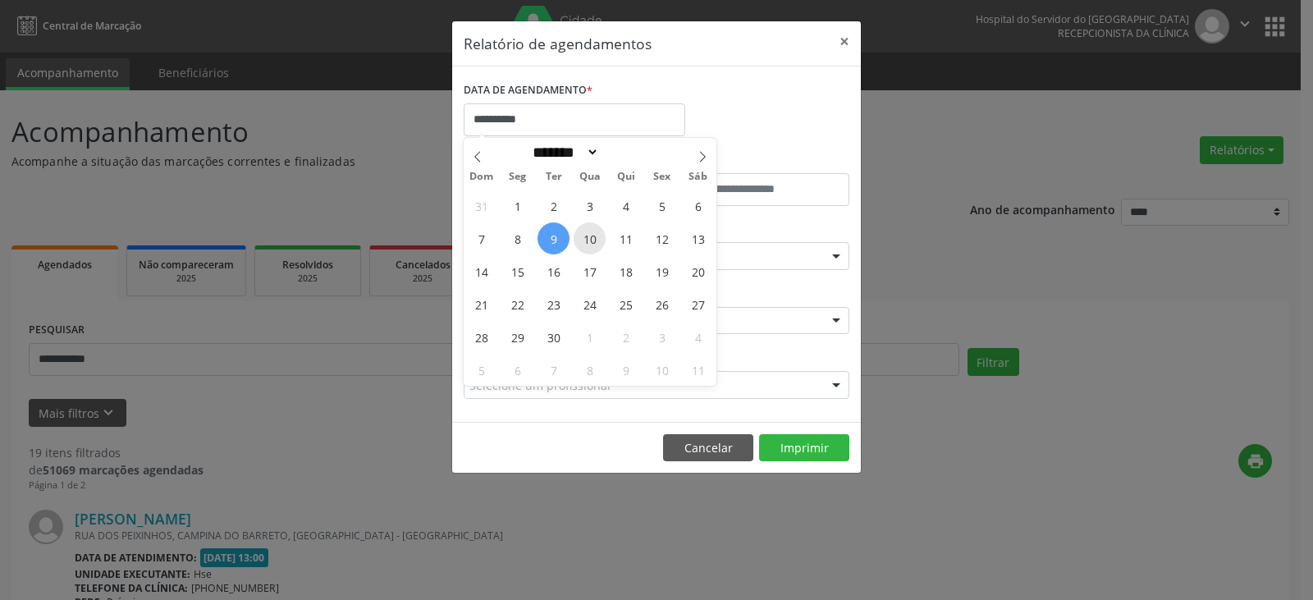
click at [585, 245] on span "10" at bounding box center [590, 238] width 32 height 32
type input "**********"
click at [585, 245] on span "10" at bounding box center [590, 238] width 32 height 32
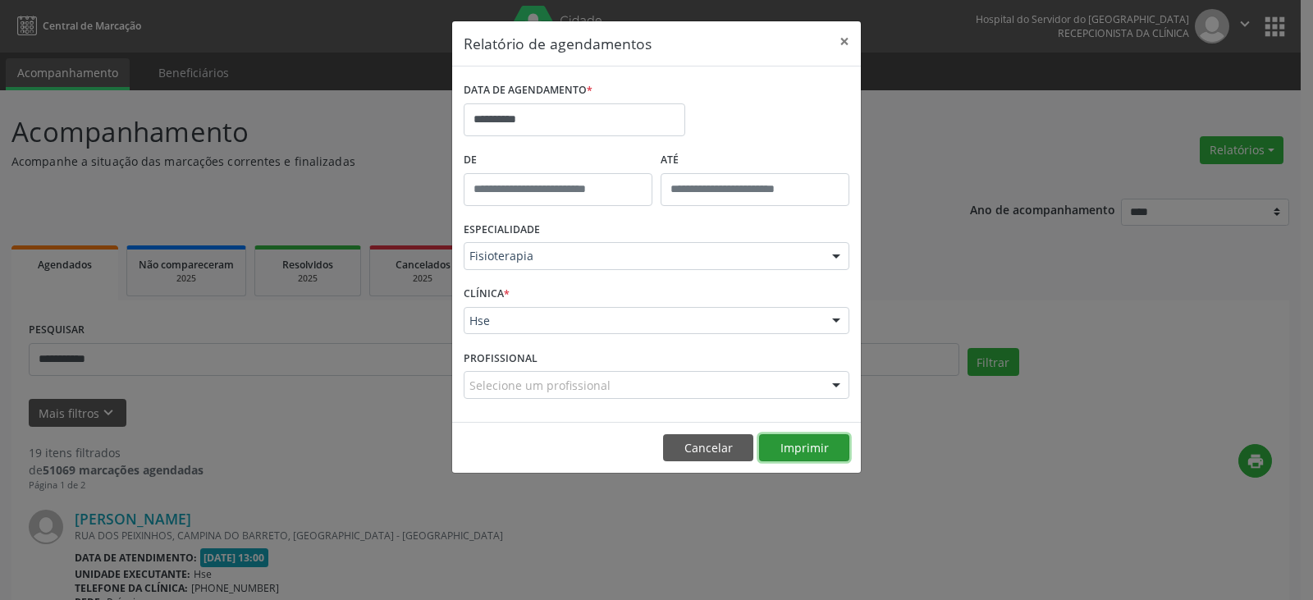
click at [780, 450] on button "Imprimir" at bounding box center [804, 448] width 90 height 28
click at [835, 37] on button "×" at bounding box center [844, 41] width 33 height 40
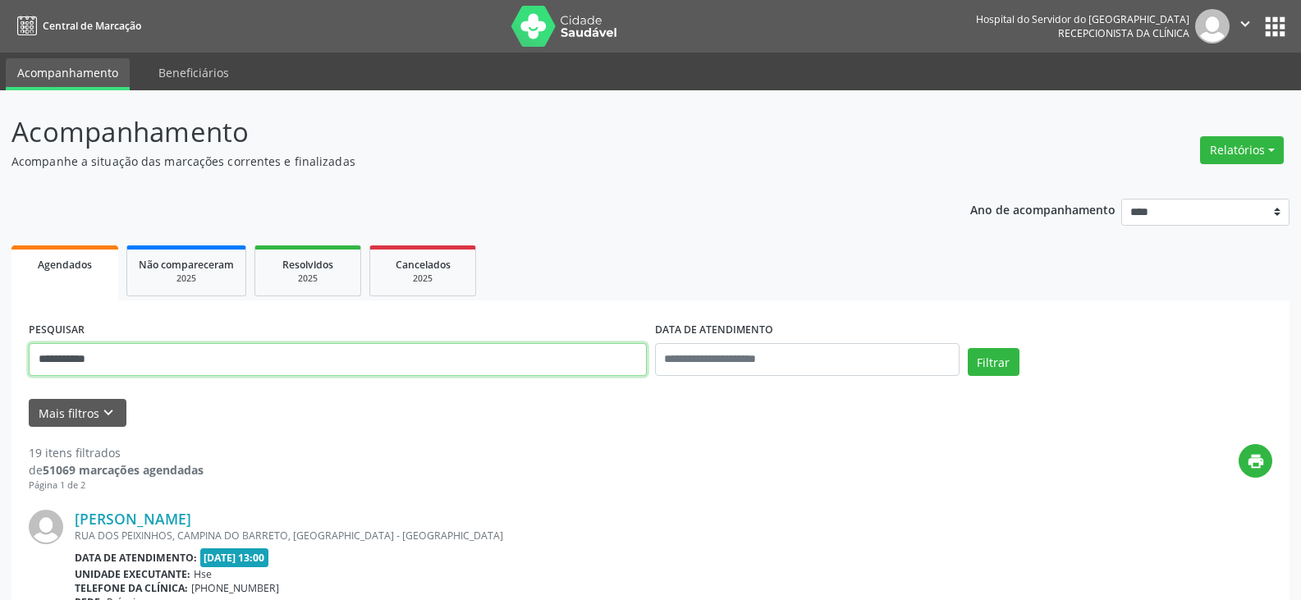
drag, startPoint x: 145, startPoint y: 348, endPoint x: 0, endPoint y: 353, distance: 145.3
type input "**********"
click at [967, 348] on button "Filtrar" at bounding box center [993, 362] width 52 height 28
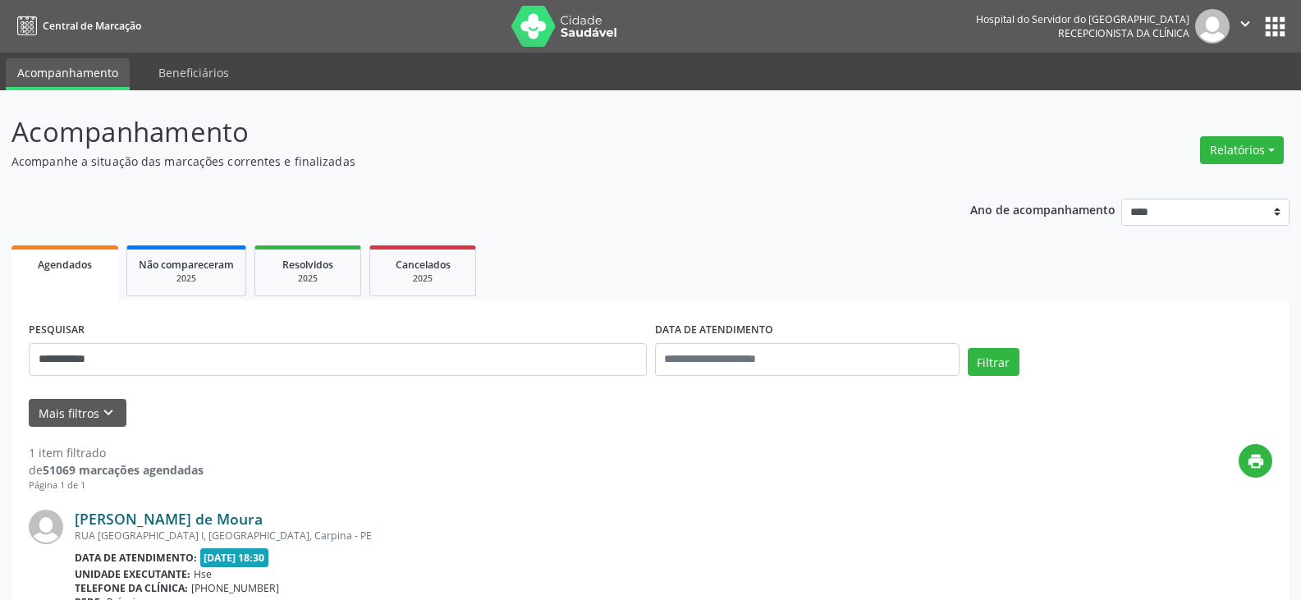
click at [167, 516] on link "[PERSON_NAME] de Moura" at bounding box center [169, 519] width 188 height 18
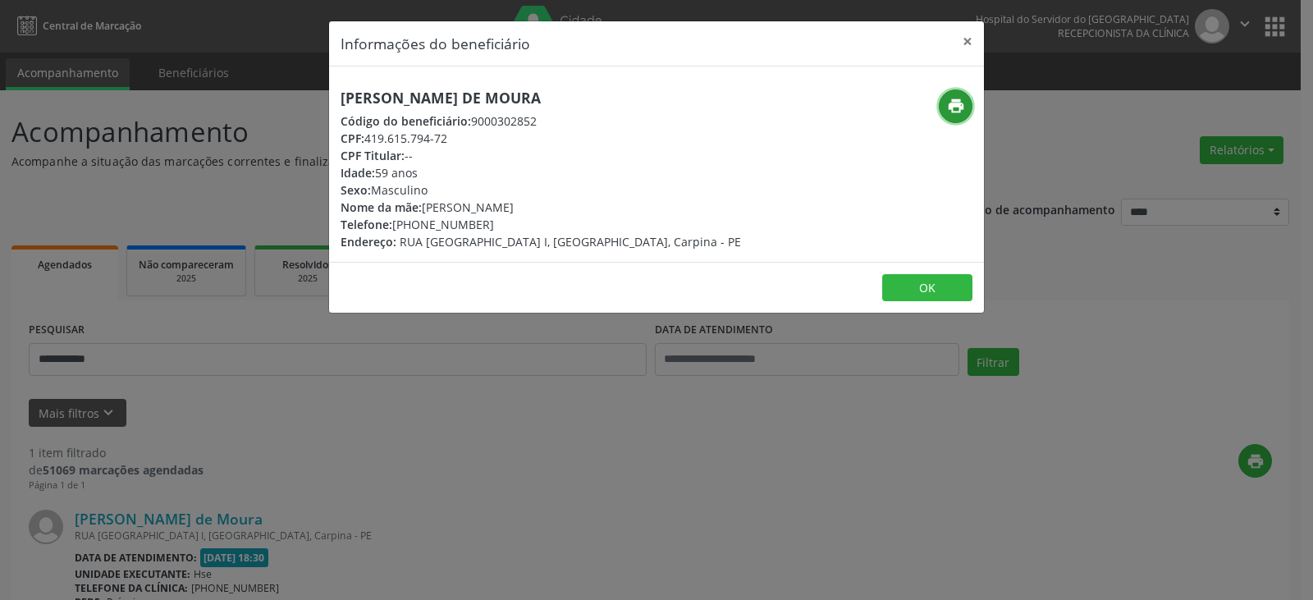
click at [950, 103] on icon "print" at bounding box center [956, 106] width 18 height 18
drag, startPoint x: 419, startPoint y: 223, endPoint x: 496, endPoint y: 220, distance: 77.2
click at [495, 219] on div "Telefone: [PHONE_NUMBER]" at bounding box center [541, 224] width 400 height 17
